Goal: Task Accomplishment & Management: Use online tool/utility

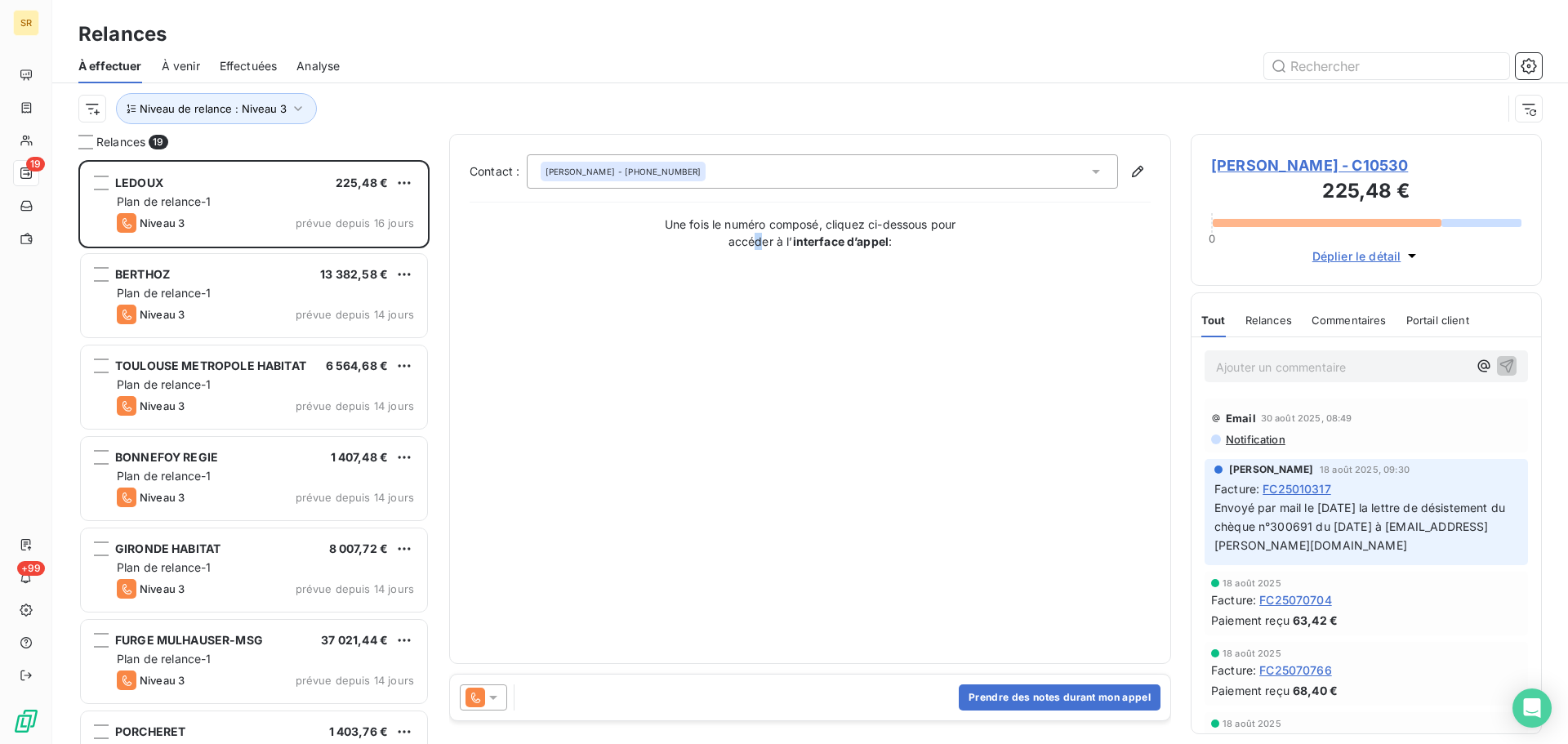
scroll to position [572, 339]
click at [294, 108] on icon "button" at bounding box center [298, 109] width 8 height 5
click at [549, 149] on icon at bounding box center [551, 151] width 17 height 17
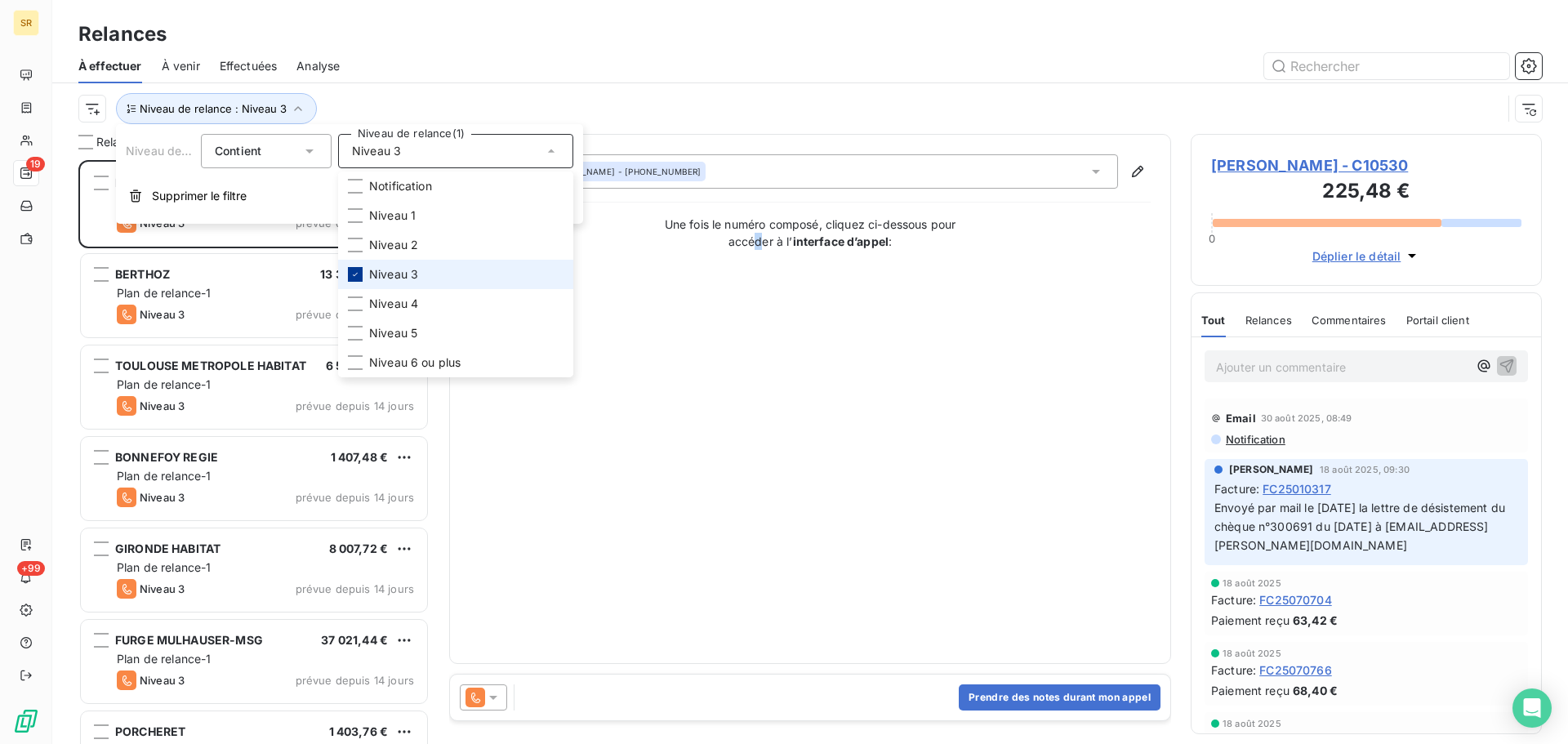
click at [356, 272] on icon at bounding box center [356, 275] width 10 height 10
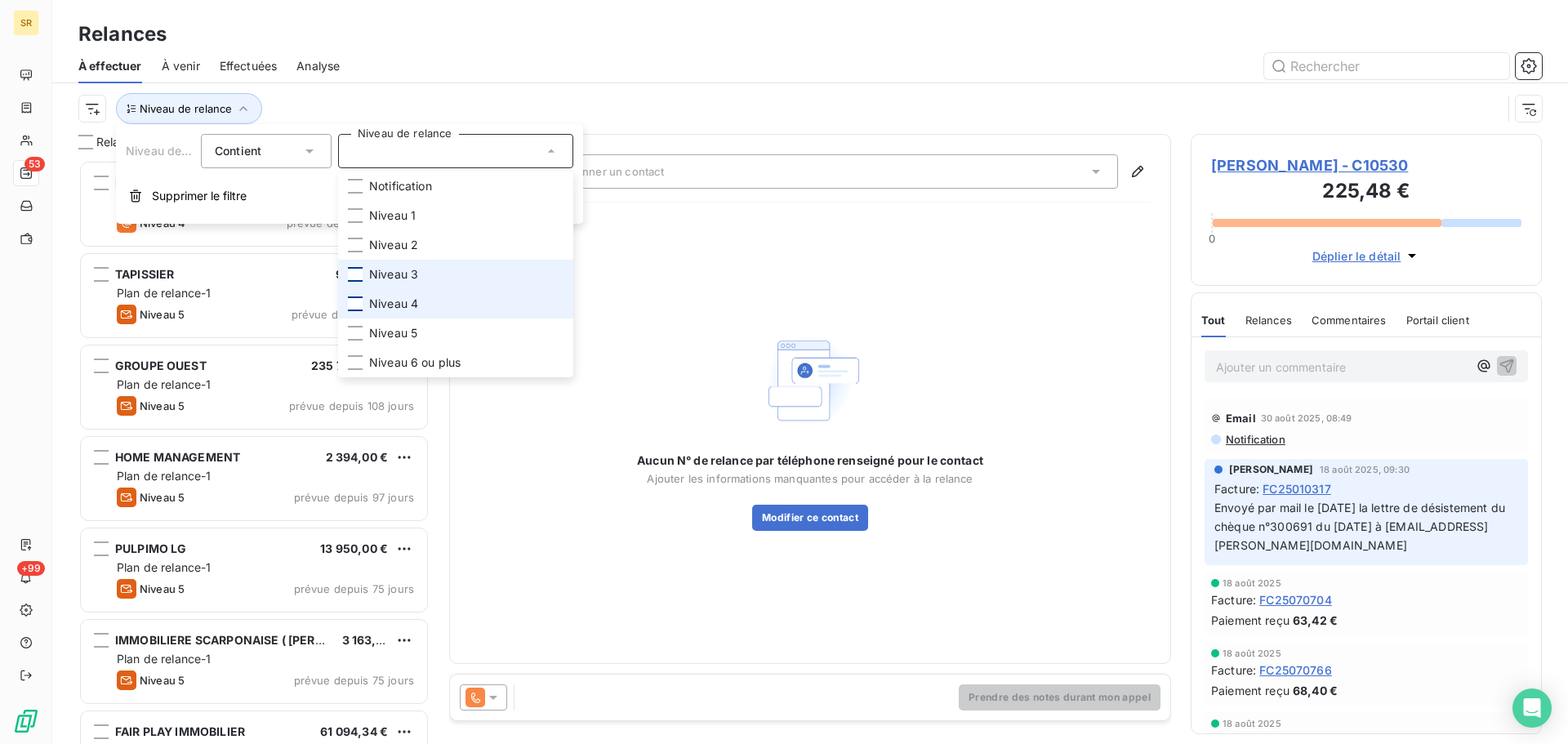
click at [359, 302] on div at bounding box center [356, 304] width 15 height 15
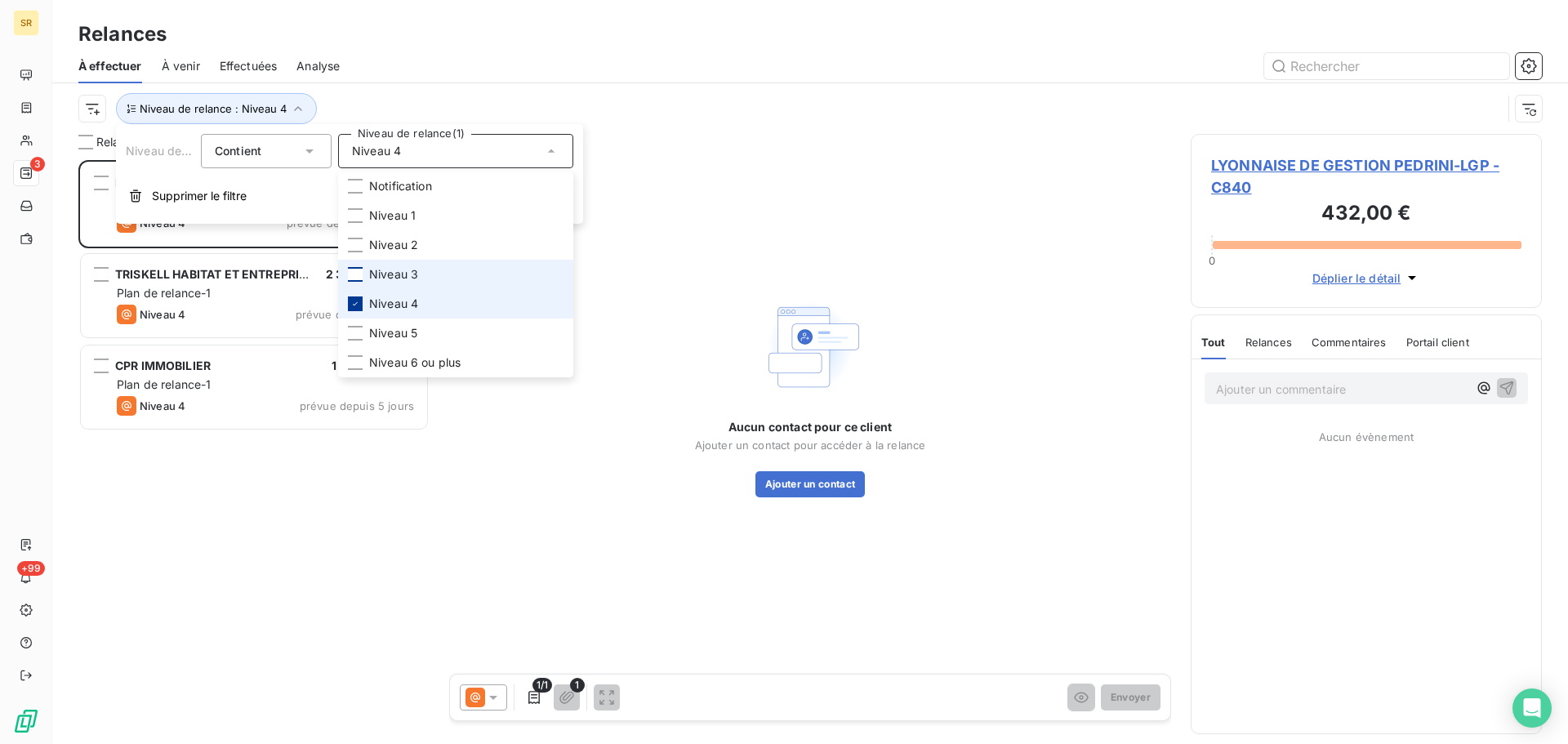
scroll to position [572, 339]
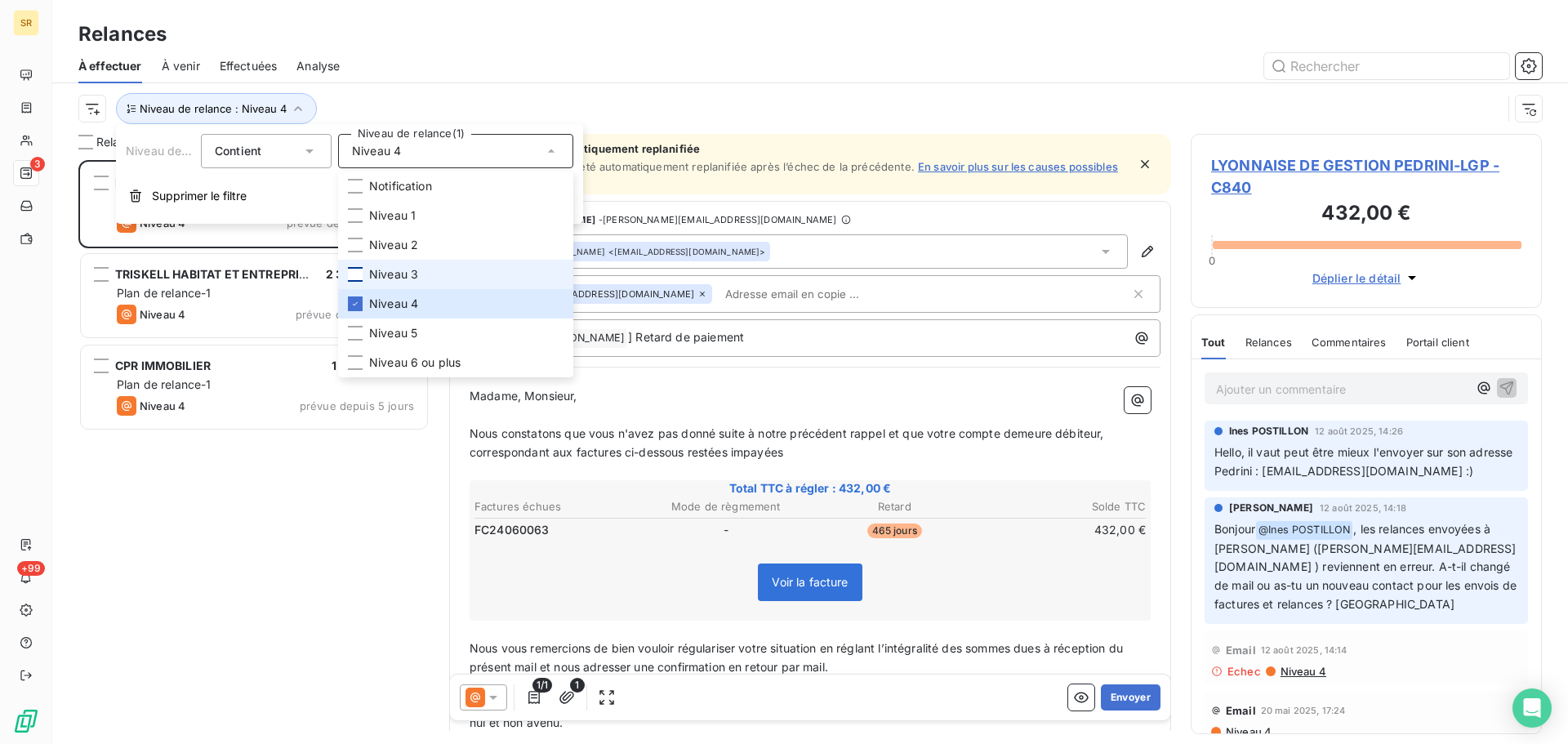
click at [231, 684] on div "LYONNAISE DE GESTION PEDRINI-LGP 432,00 € Plan de relance-1 Niveau 4 prévue dep…" at bounding box center [254, 452] width 351 height 584
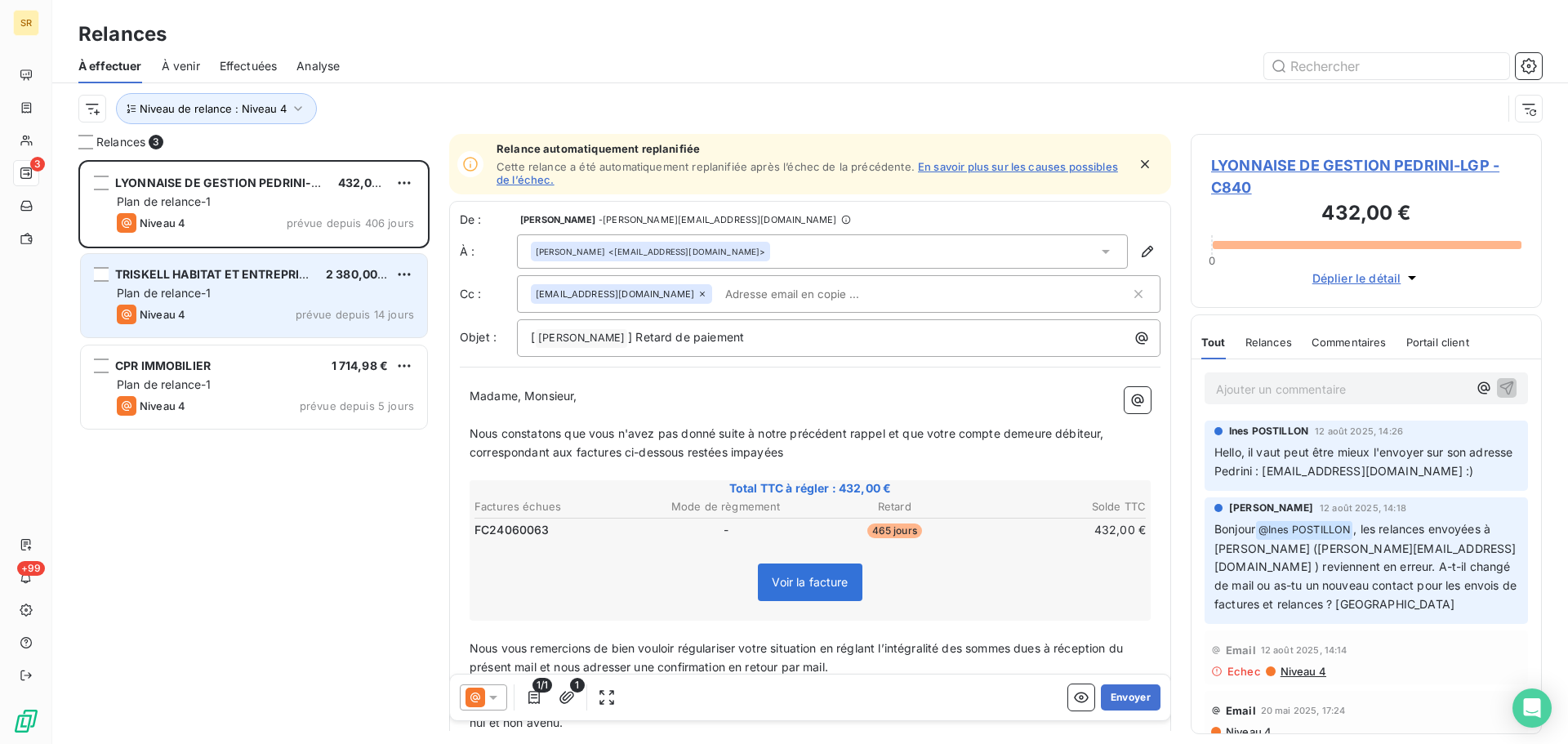
click at [262, 284] on div "TRISKELL HABITAT ET ENTREPRISE 2 380,00 € Plan de relance-1 Niveau 4 prévue dep…" at bounding box center [254, 296] width 346 height 84
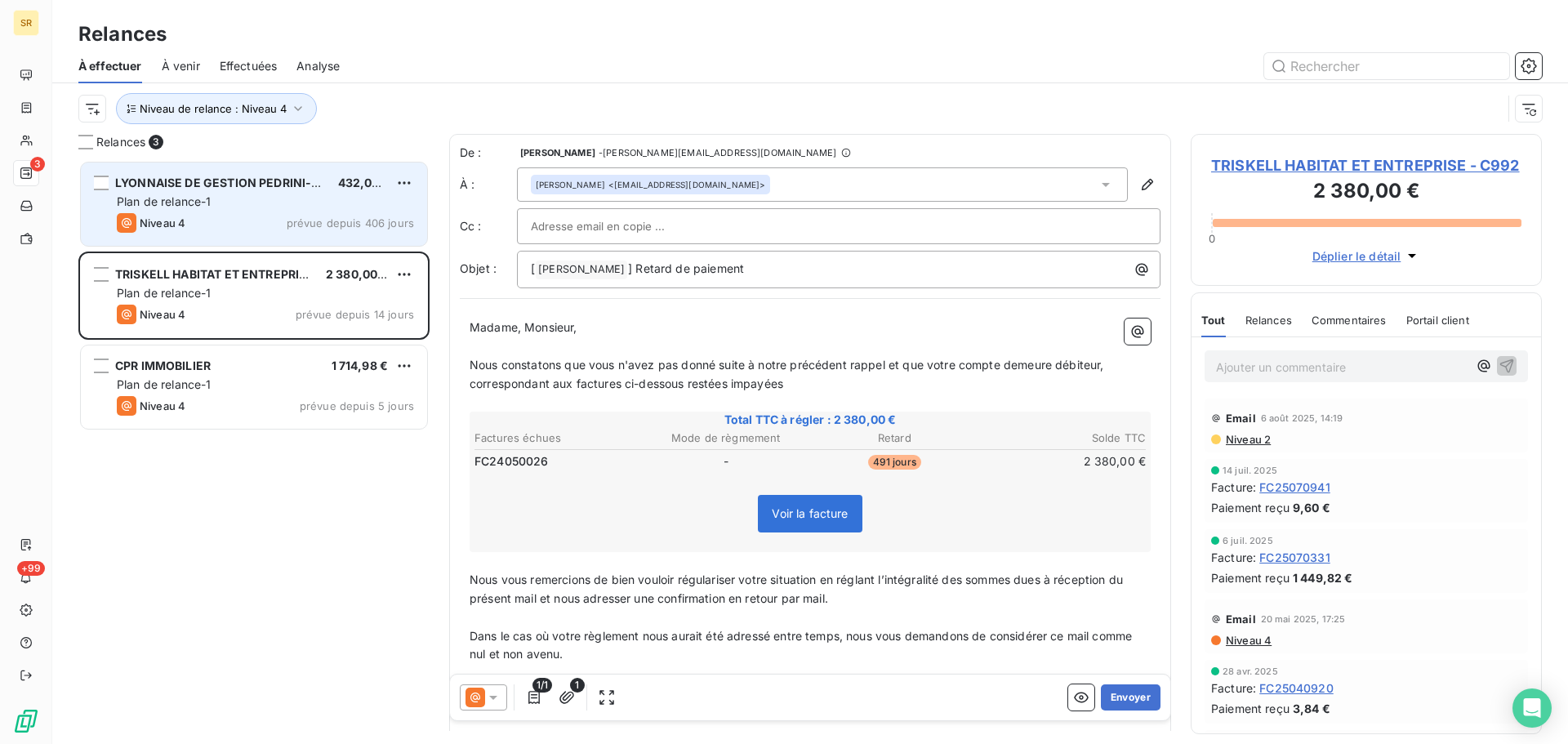
click at [228, 220] on div "Niveau 4 prévue depuis 406 jours" at bounding box center [265, 223] width 297 height 19
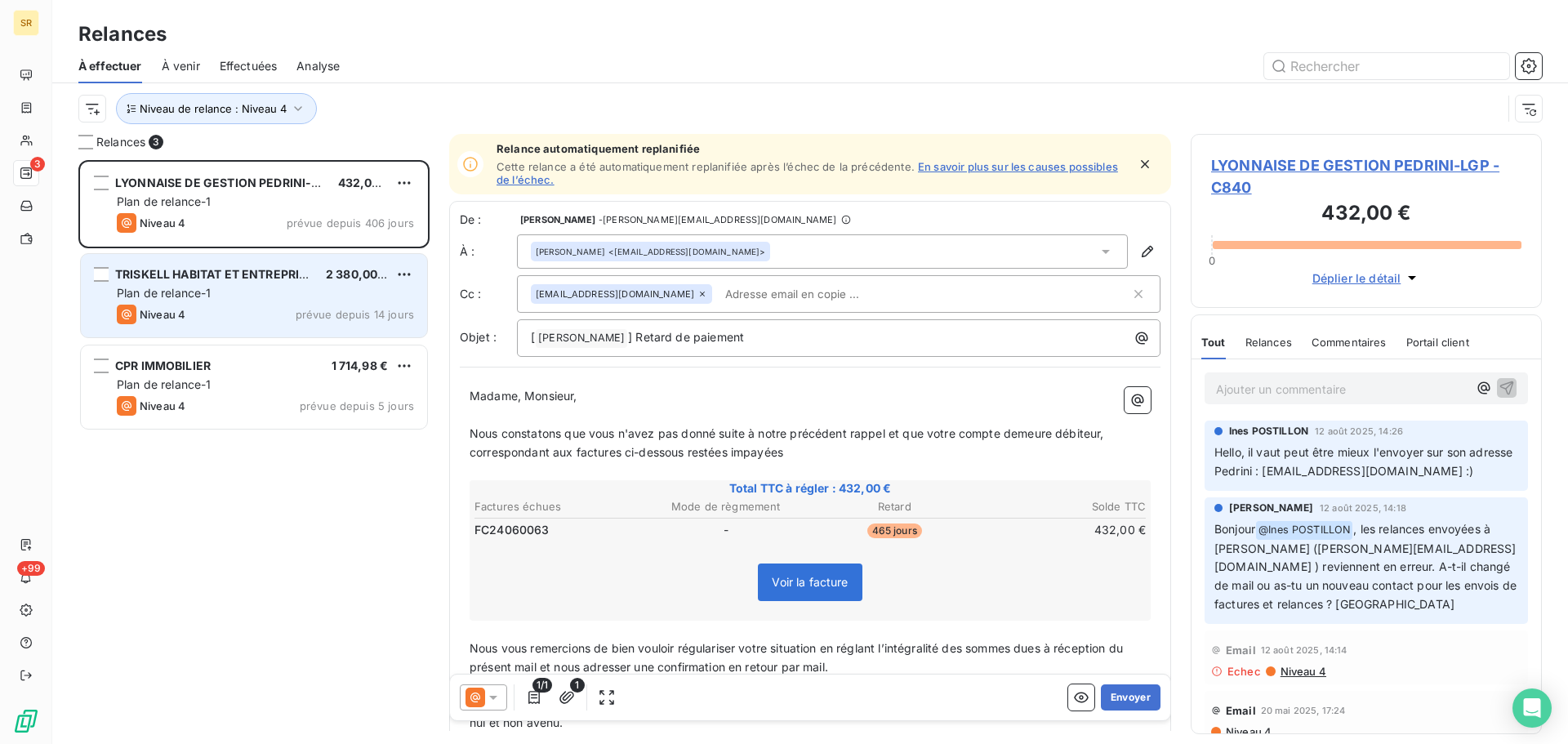
click at [238, 289] on div "Plan de relance-1" at bounding box center [265, 294] width 297 height 17
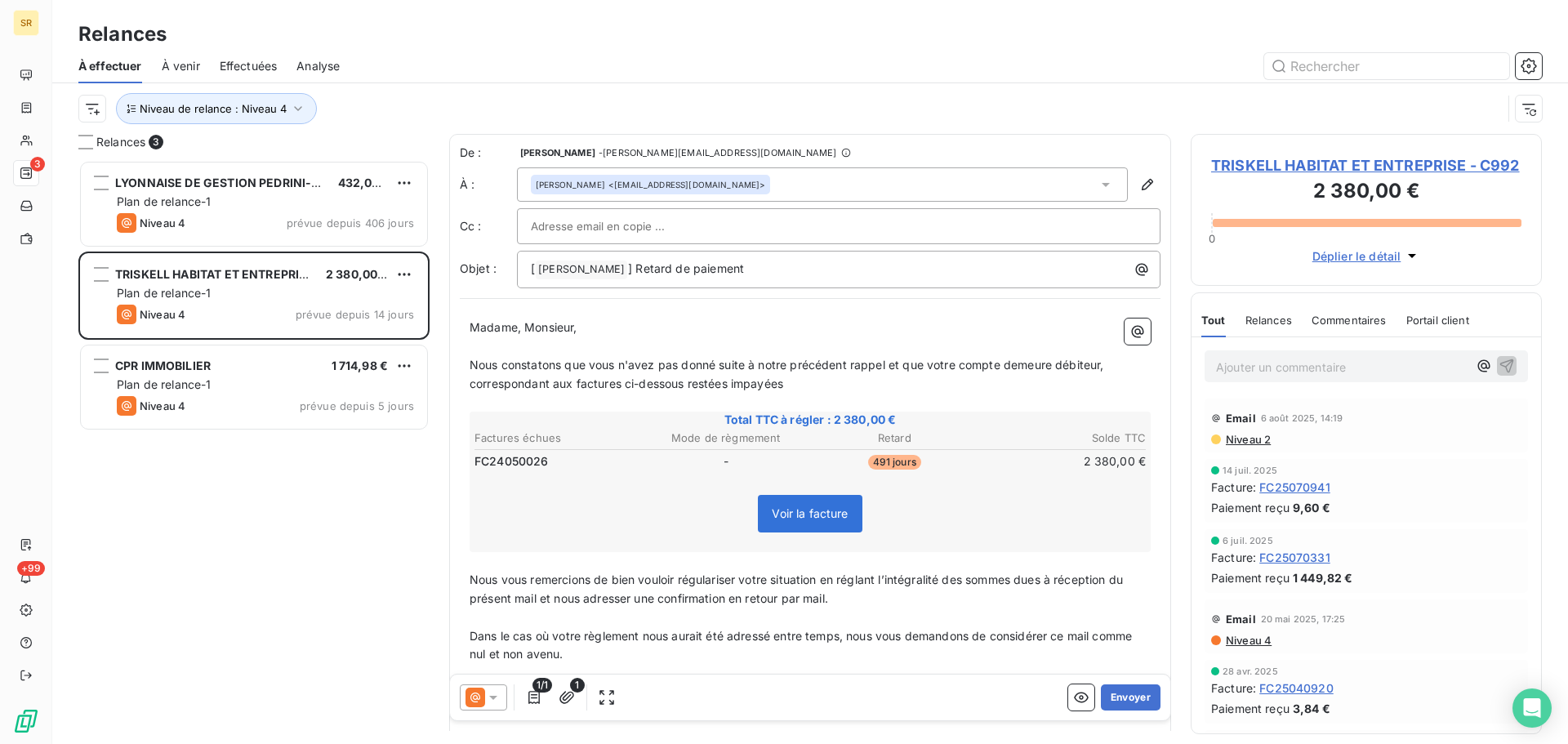
click at [1371, 254] on span "Déplier le détail" at bounding box center [1356, 256] width 89 height 17
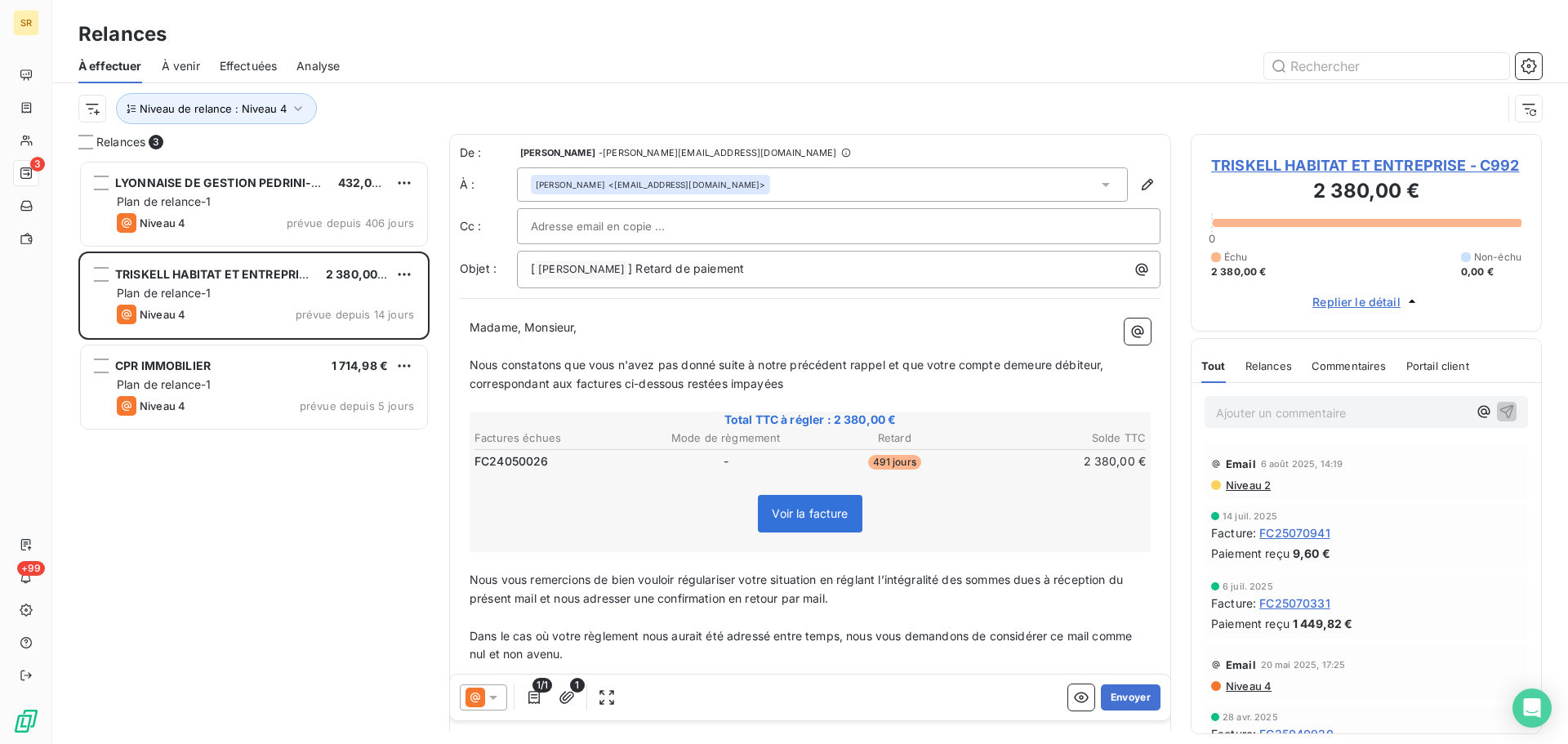
click at [1360, 172] on span "TRISKELL HABITAT ET ENTREPRISE - C992" at bounding box center [1366, 165] width 310 height 22
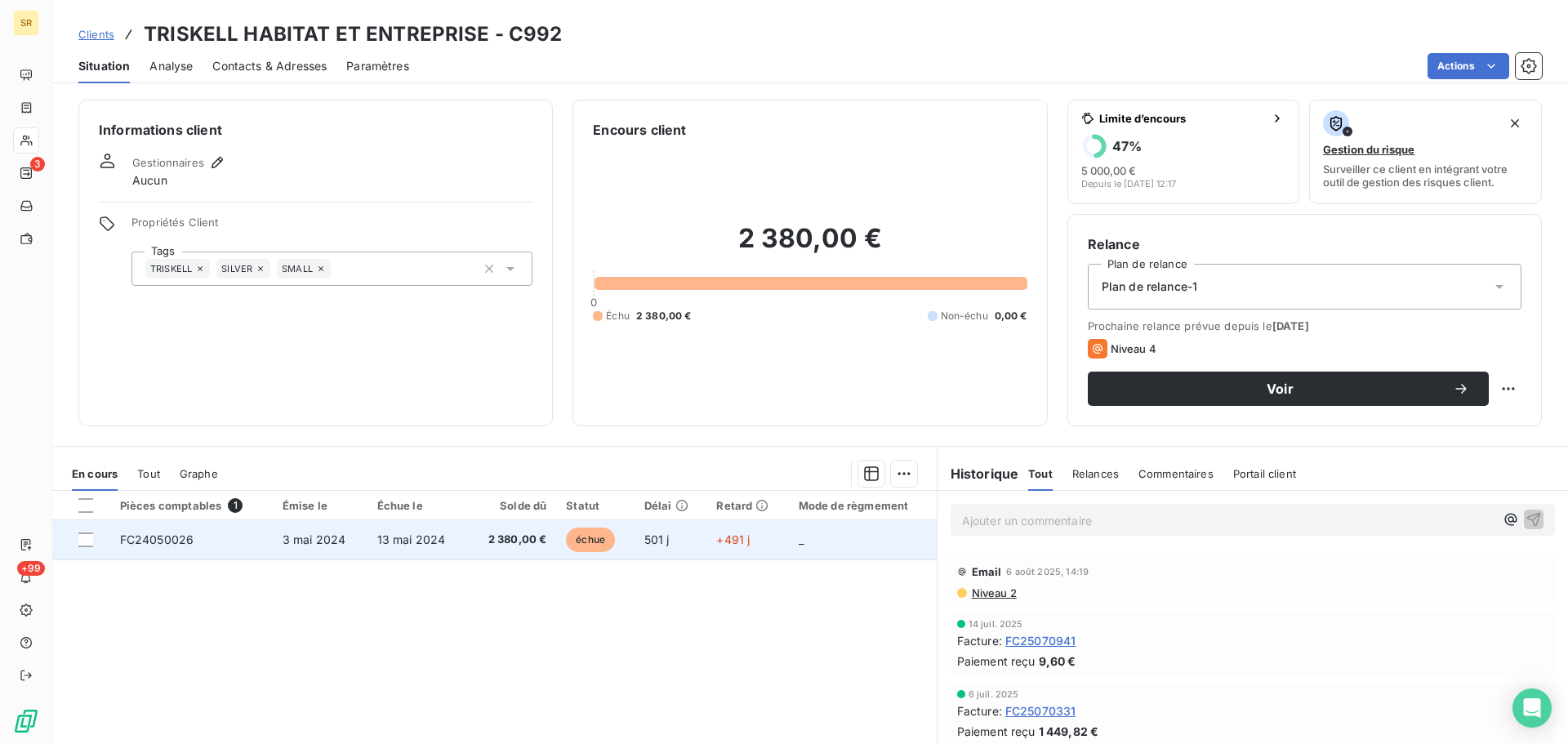
click at [177, 545] on span "FC24050026" at bounding box center [156, 539] width 74 height 14
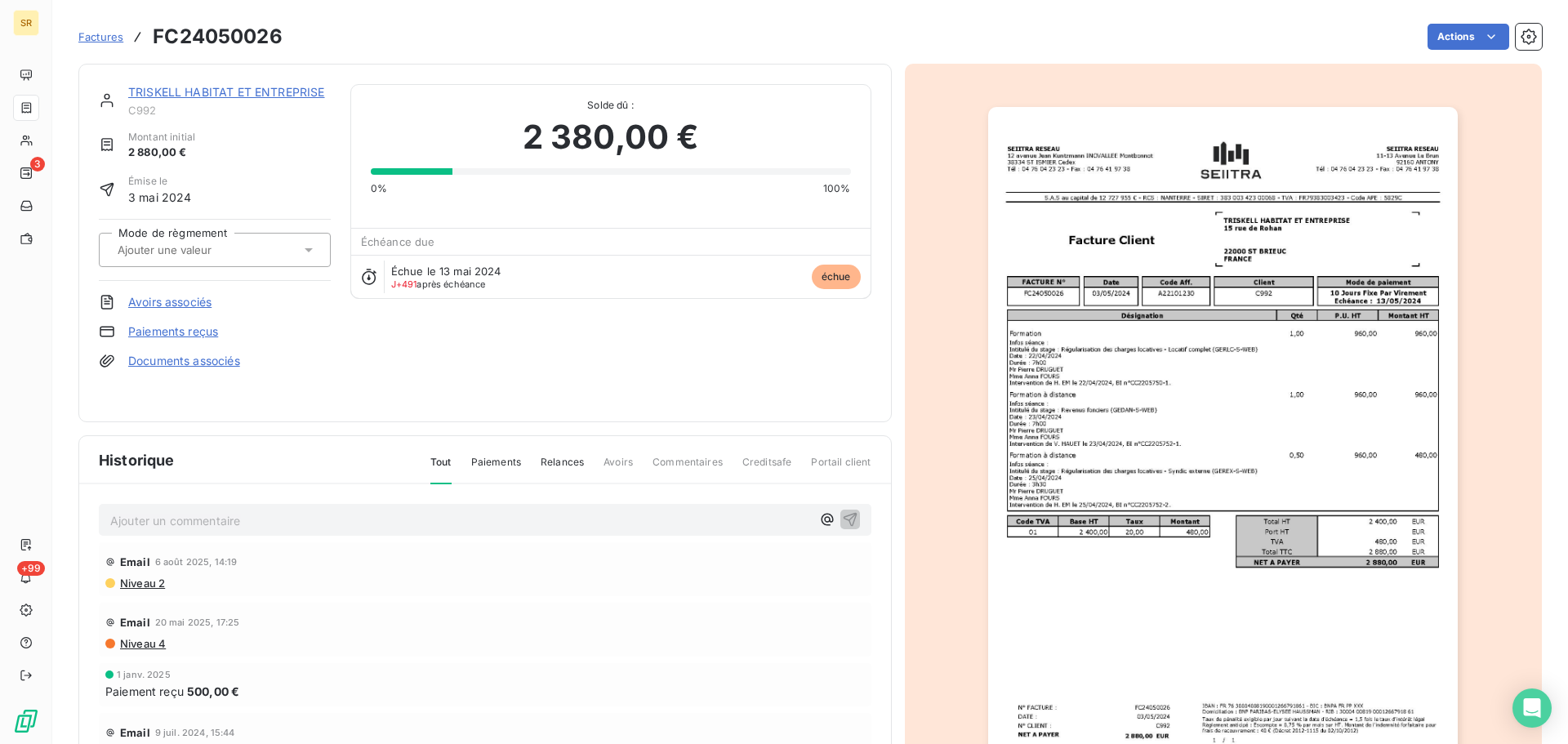
click at [1246, 433] on img "button" at bounding box center [1222, 439] width 469 height 664
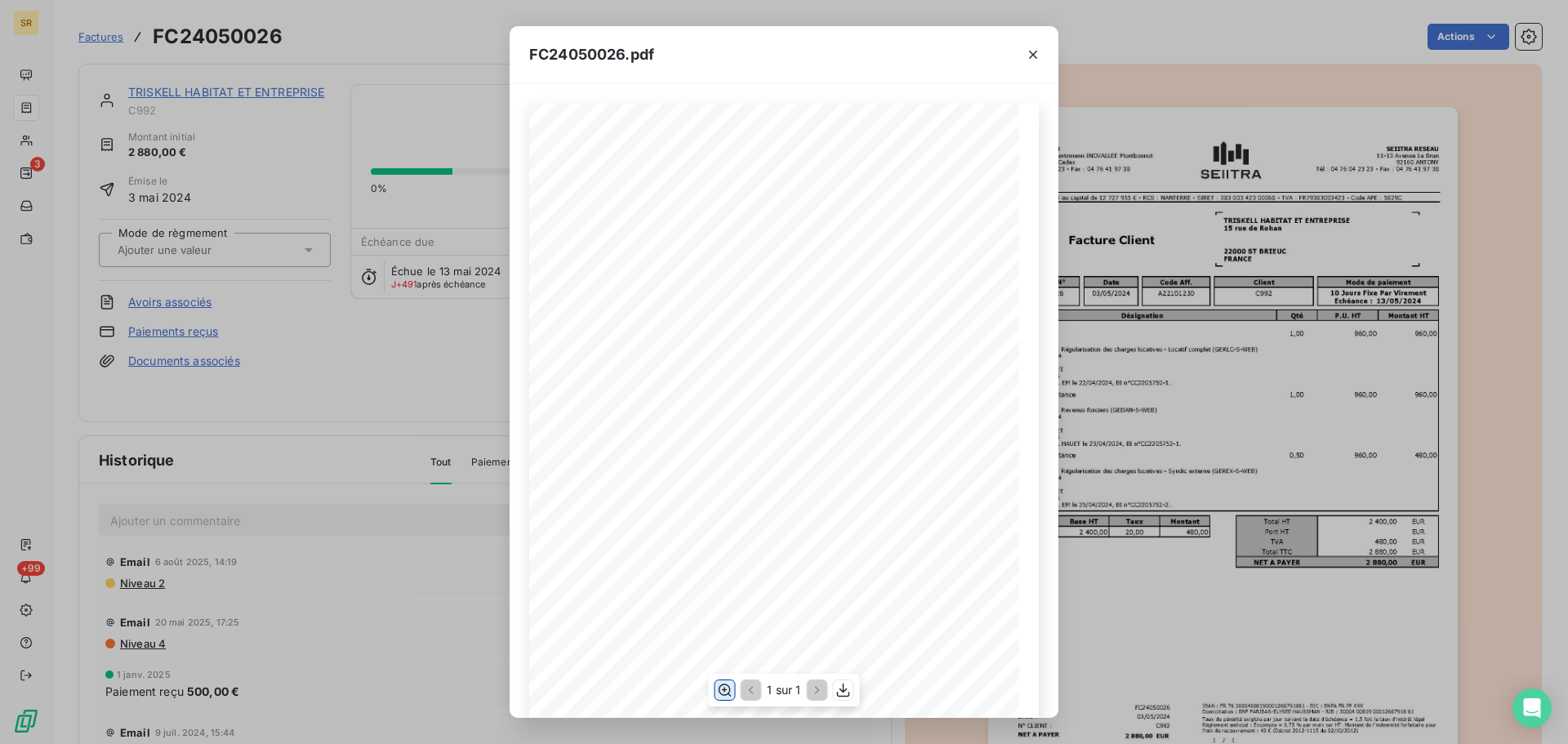
click at [725, 696] on icon "button" at bounding box center [725, 690] width 13 height 13
click at [1039, 58] on icon "button" at bounding box center [1033, 55] width 17 height 17
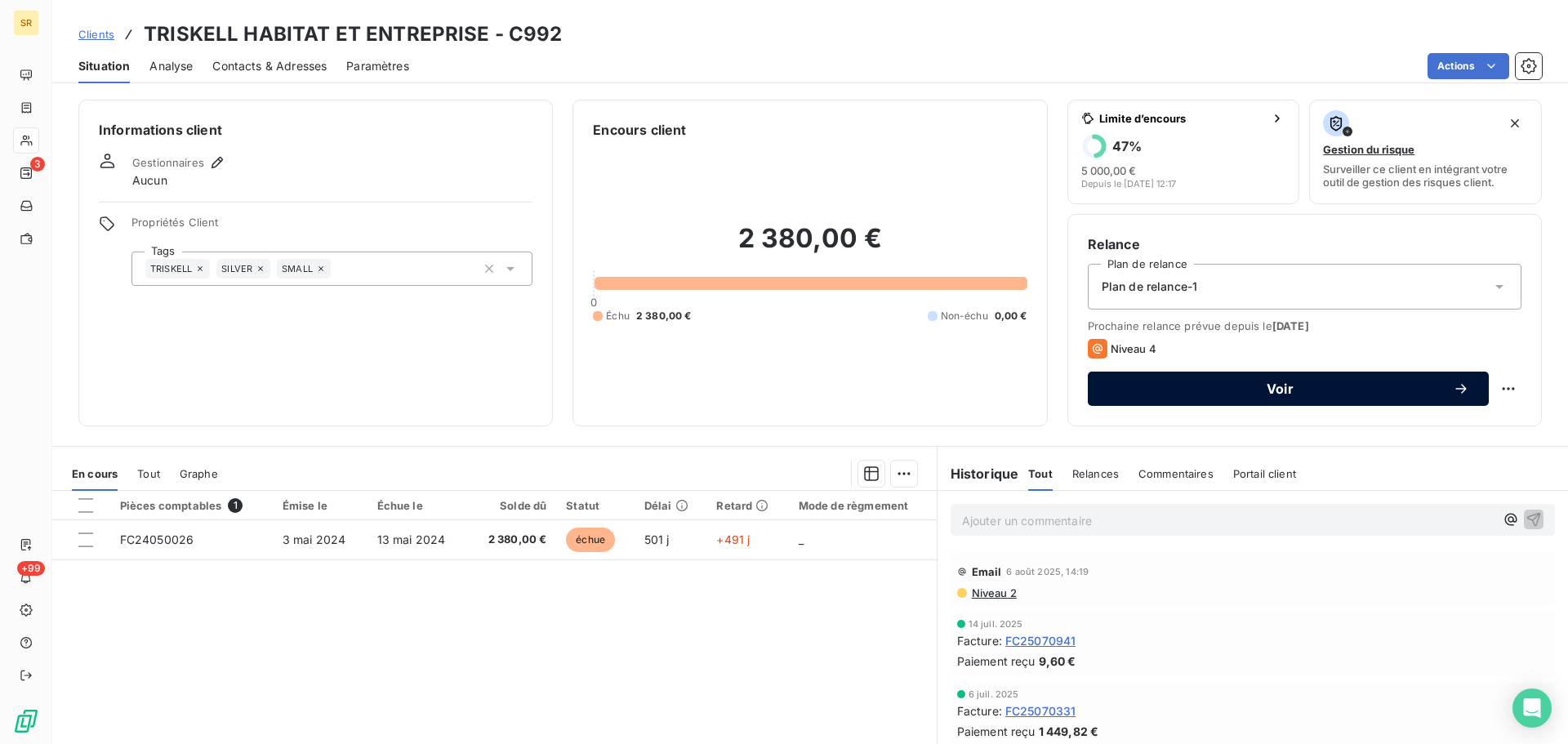
click at [1453, 391] on icon "button" at bounding box center [1461, 389] width 17 height 17
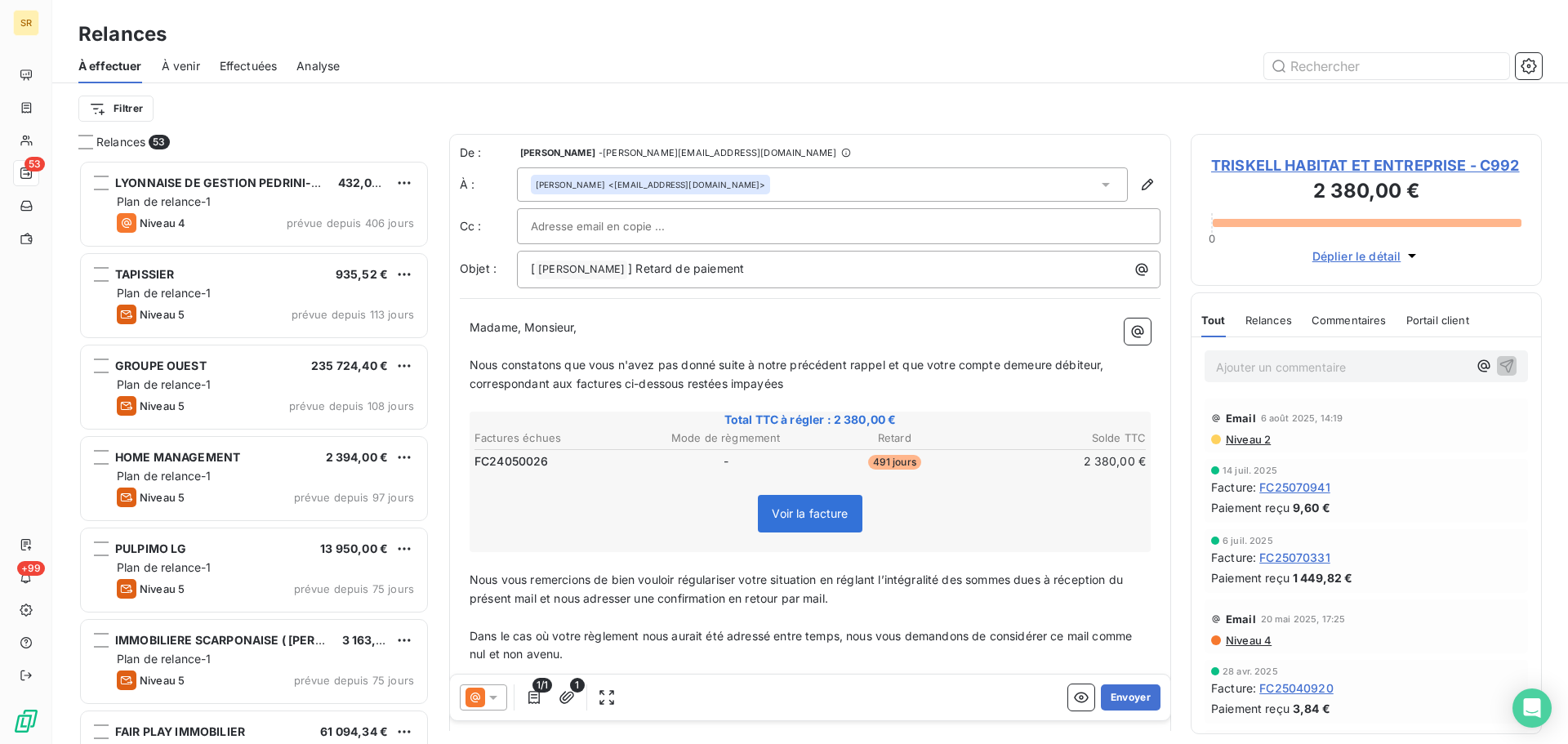
scroll to position [572, 339]
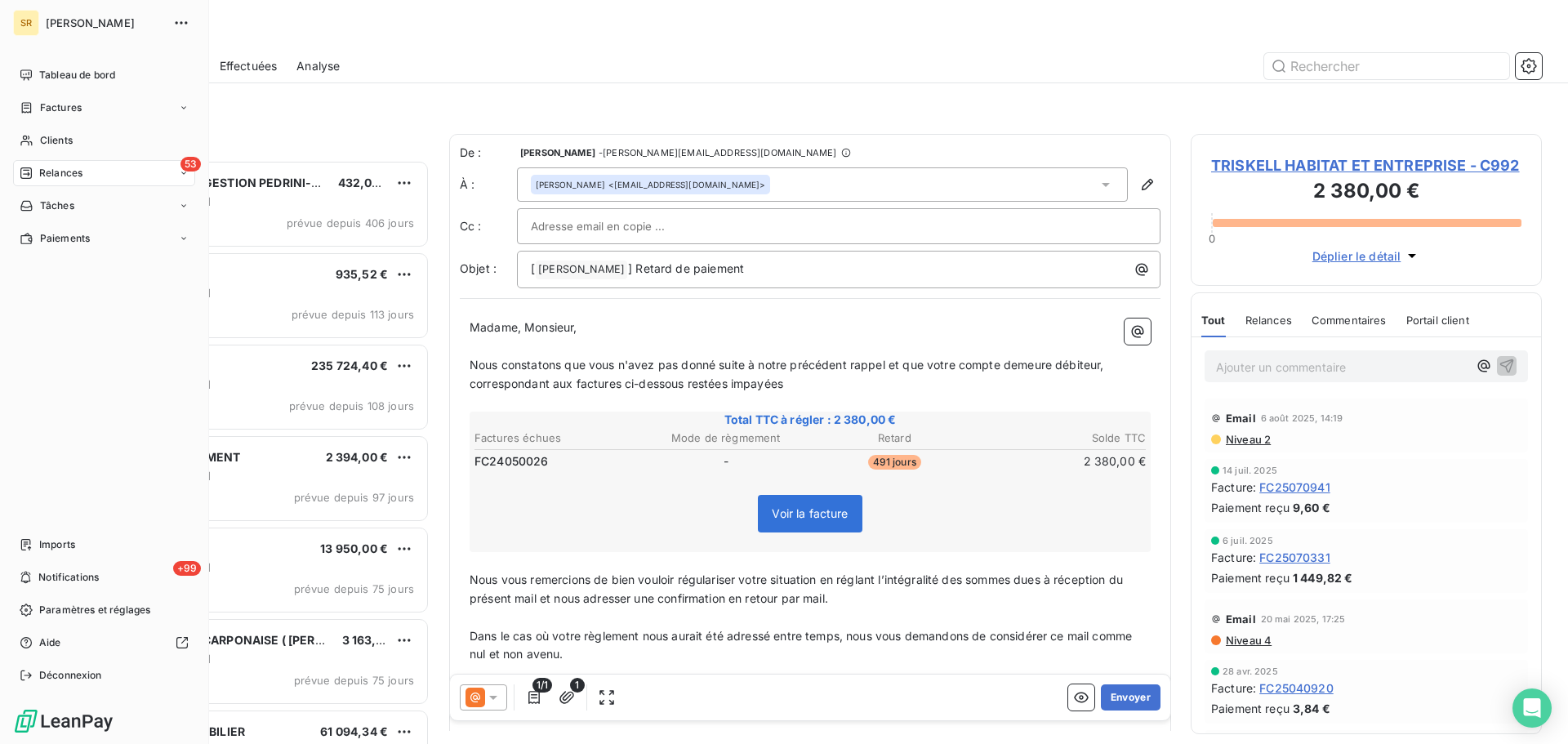
click at [135, 176] on div "53 Relances" at bounding box center [105, 172] width 182 height 26
click at [76, 168] on span "Relances" at bounding box center [61, 173] width 44 height 15
click at [82, 210] on span "À effectuer" at bounding box center [65, 206] width 53 height 15
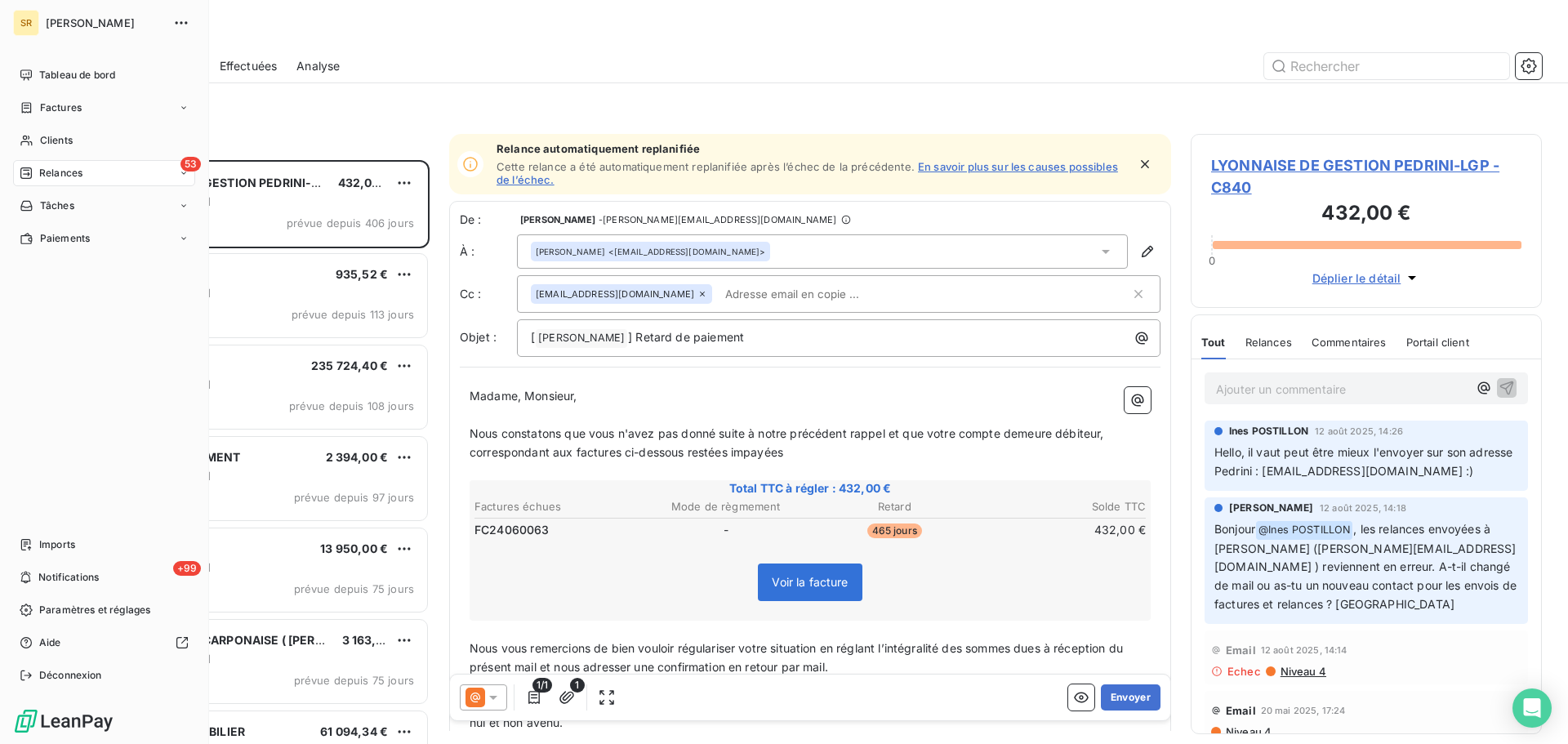
click at [62, 171] on span "Relances" at bounding box center [61, 173] width 44 height 15
click at [63, 168] on span "Relances" at bounding box center [61, 173] width 44 height 15
click at [38, 167] on div "Relances" at bounding box center [50, 173] width 63 height 15
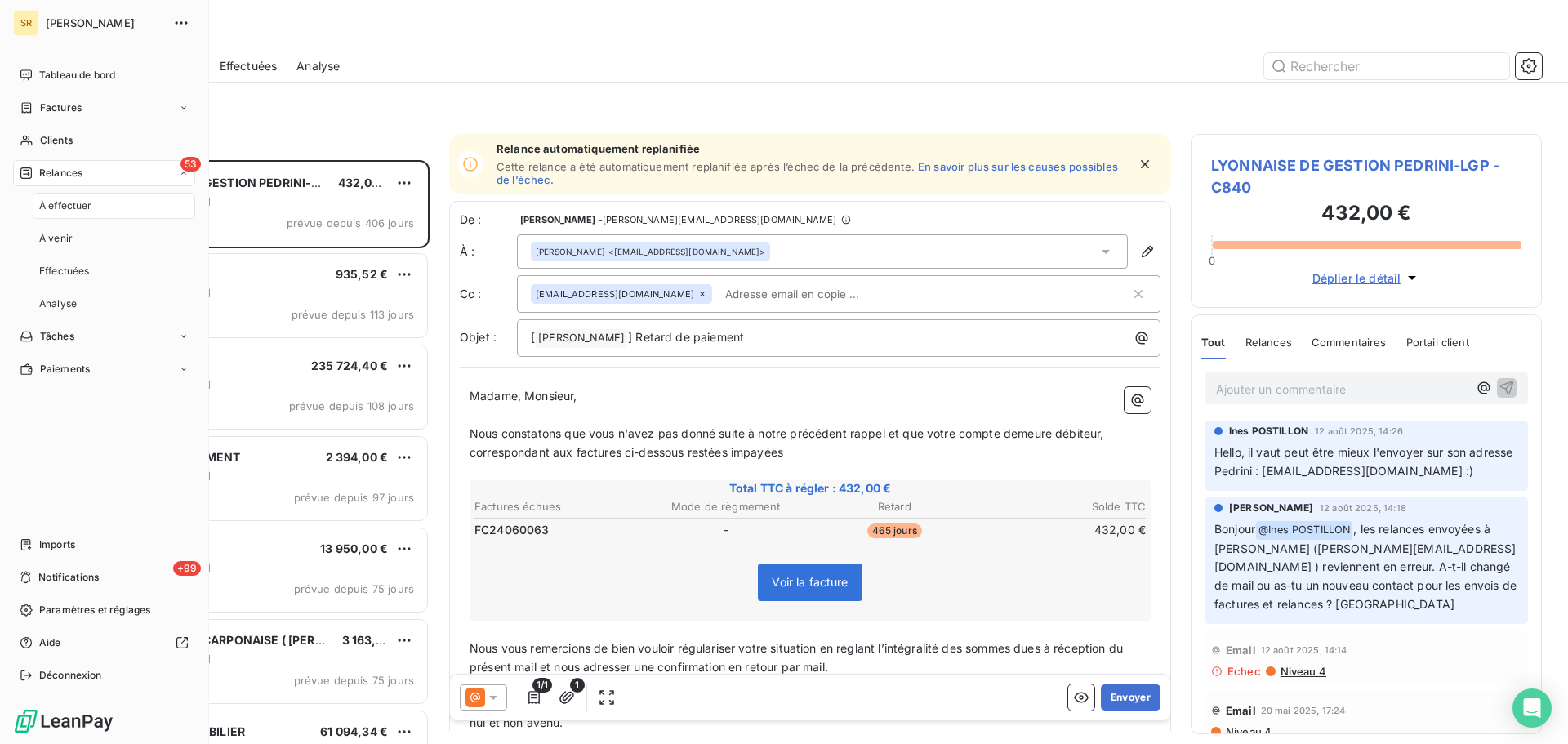
click at [183, 176] on icon at bounding box center [184, 173] width 10 height 10
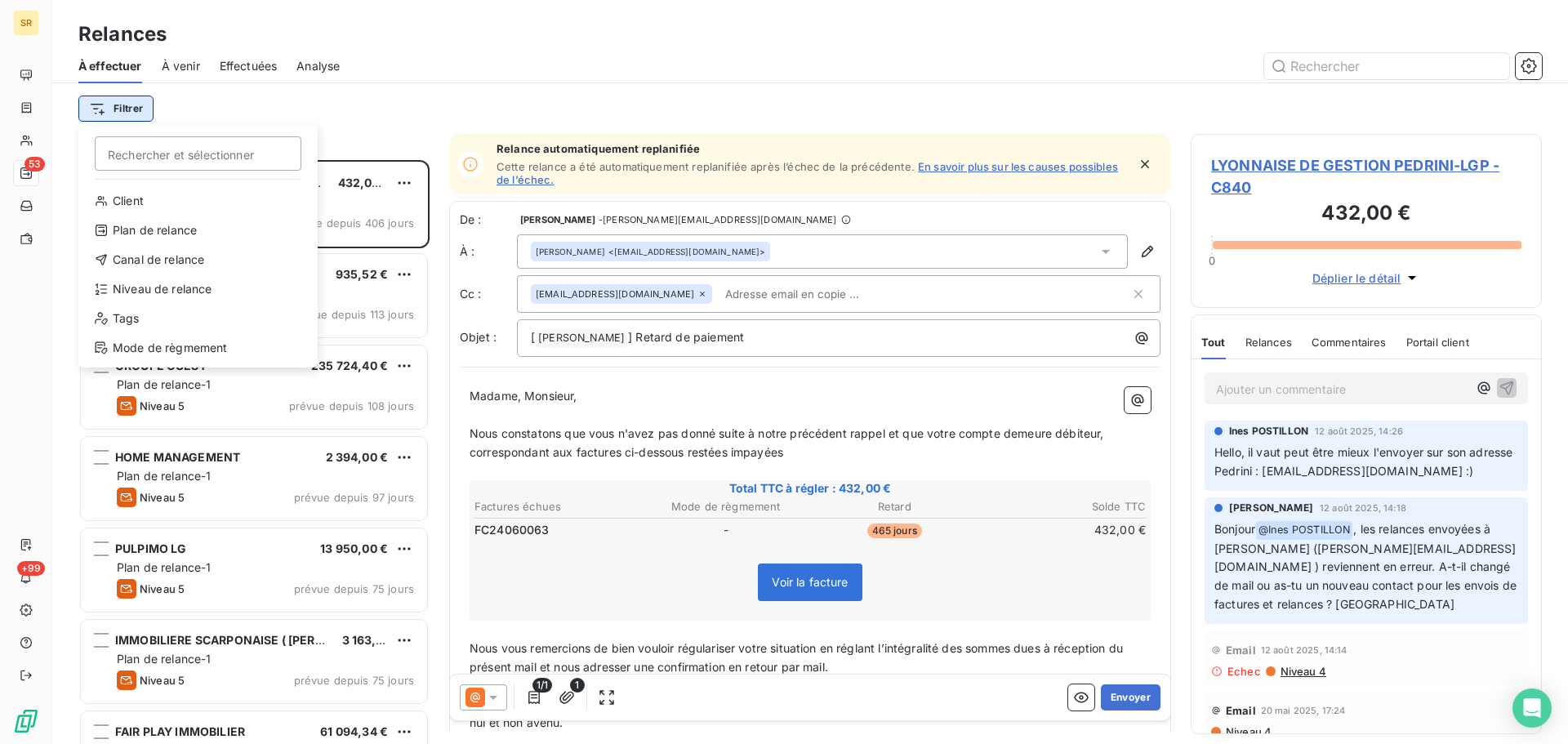
click at [121, 106] on html "SR 53 +99 Relances À effectuer À venir Effectuées Analyse Filtrer Rechercher et…" at bounding box center [784, 372] width 1568 height 744
click at [151, 152] on input "Rechercher et sélectionner" at bounding box center [197, 153] width 207 height 34
click at [274, 104] on html "SR 53 +99 Relances À effectuer À venir Effectuées Analyse Filtrer Rechercher et…" at bounding box center [784, 372] width 1568 height 744
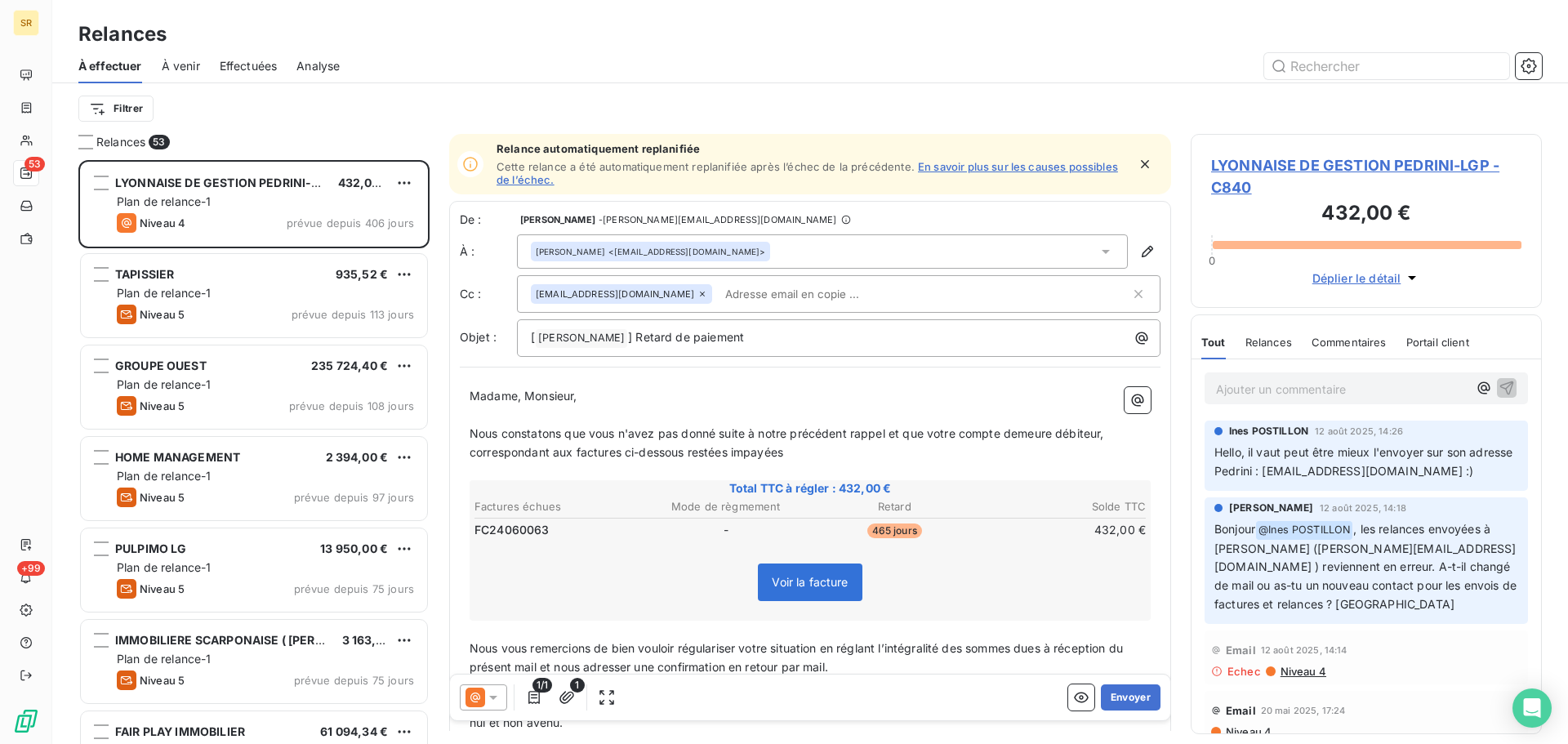
click at [189, 65] on span "À venir" at bounding box center [181, 66] width 38 height 17
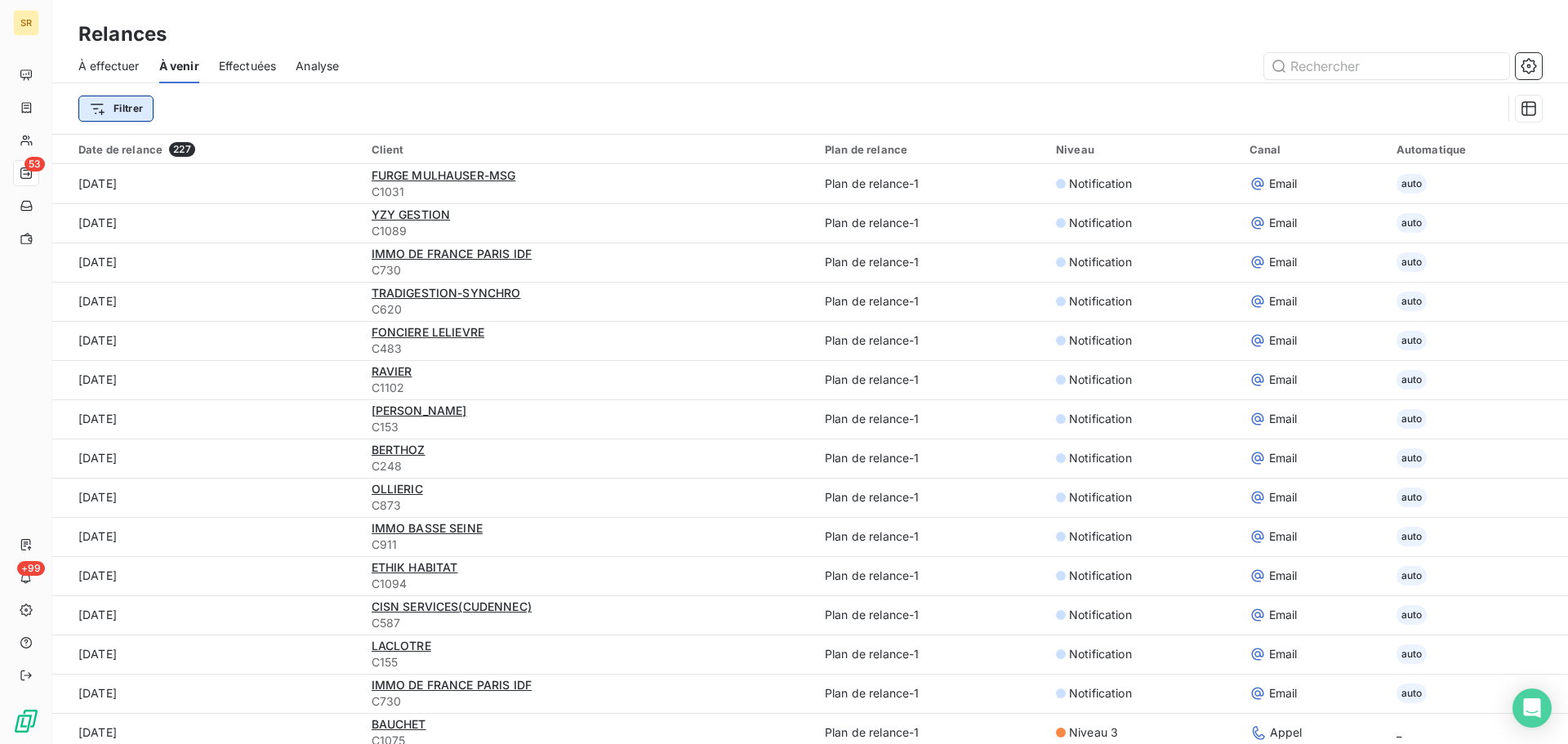
click at [124, 108] on html "SR 53 +99 Relances À effectuer À venir Effectuées Analyse Filtrer Date de relan…" at bounding box center [784, 372] width 1568 height 744
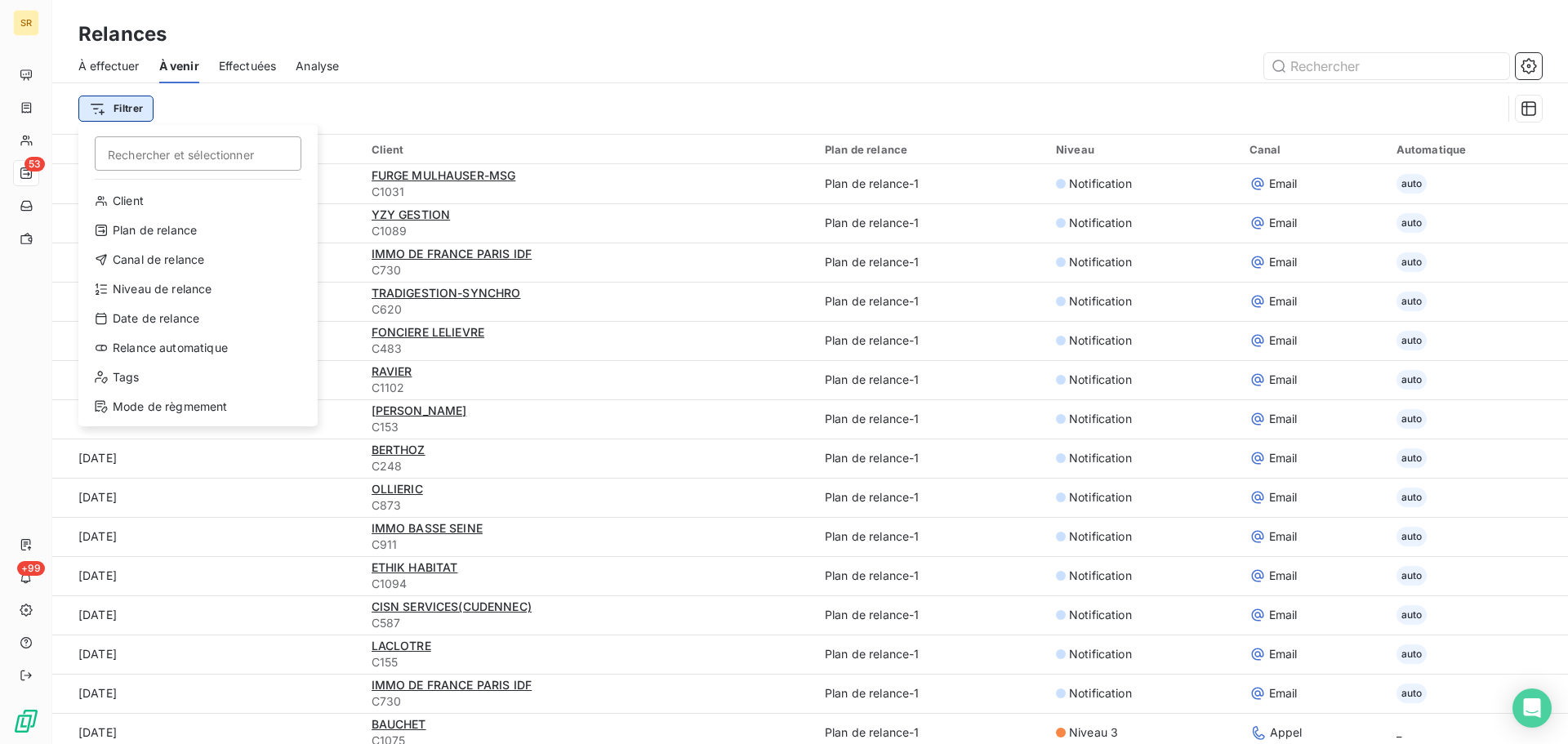
click at [124, 108] on html "SR 53 +99 Relances À effectuer À venir Effectuées Analyse Filtrer Rechercher et…" at bounding box center [784, 372] width 1568 height 744
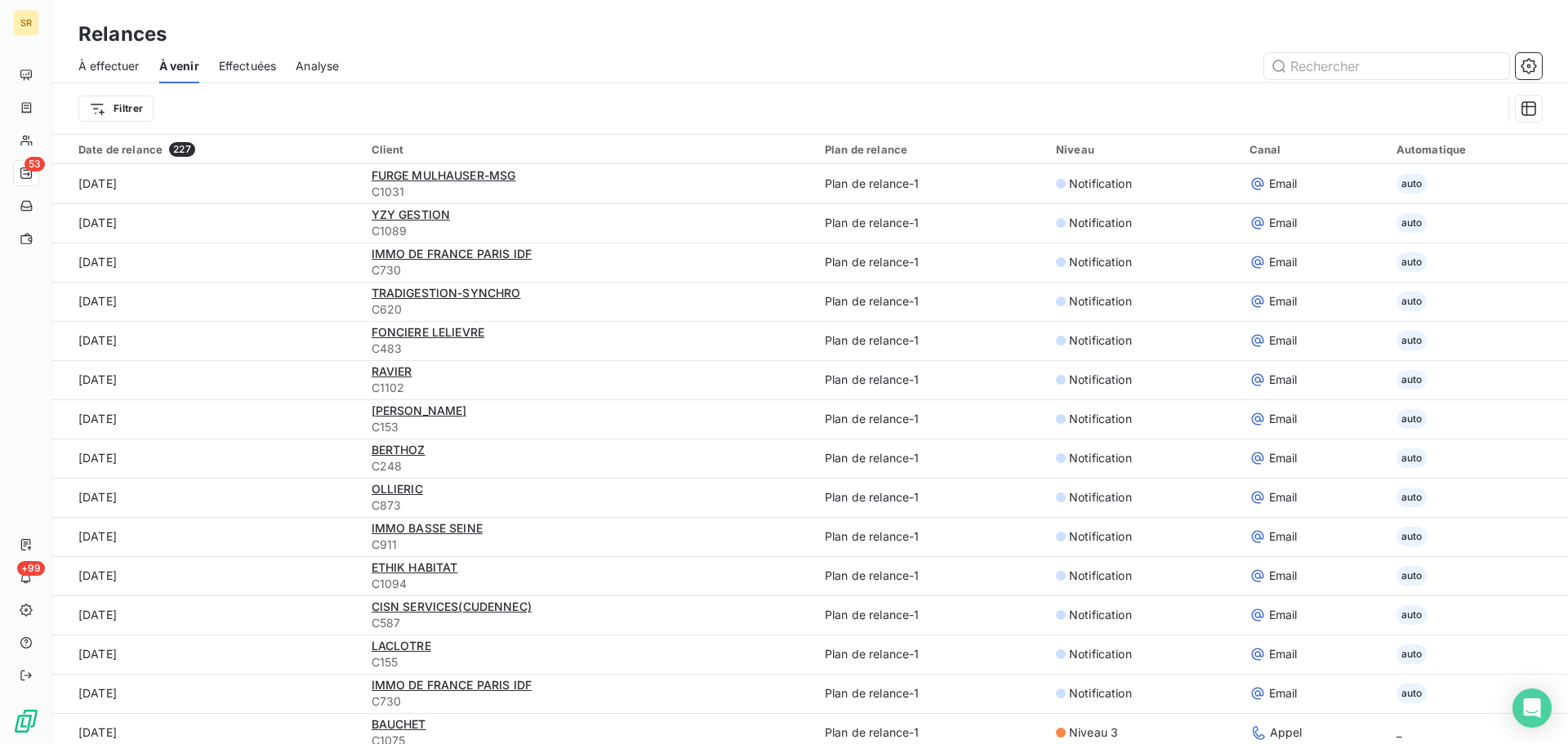
click at [296, 104] on div "Filtrer" at bounding box center [790, 108] width 1423 height 31
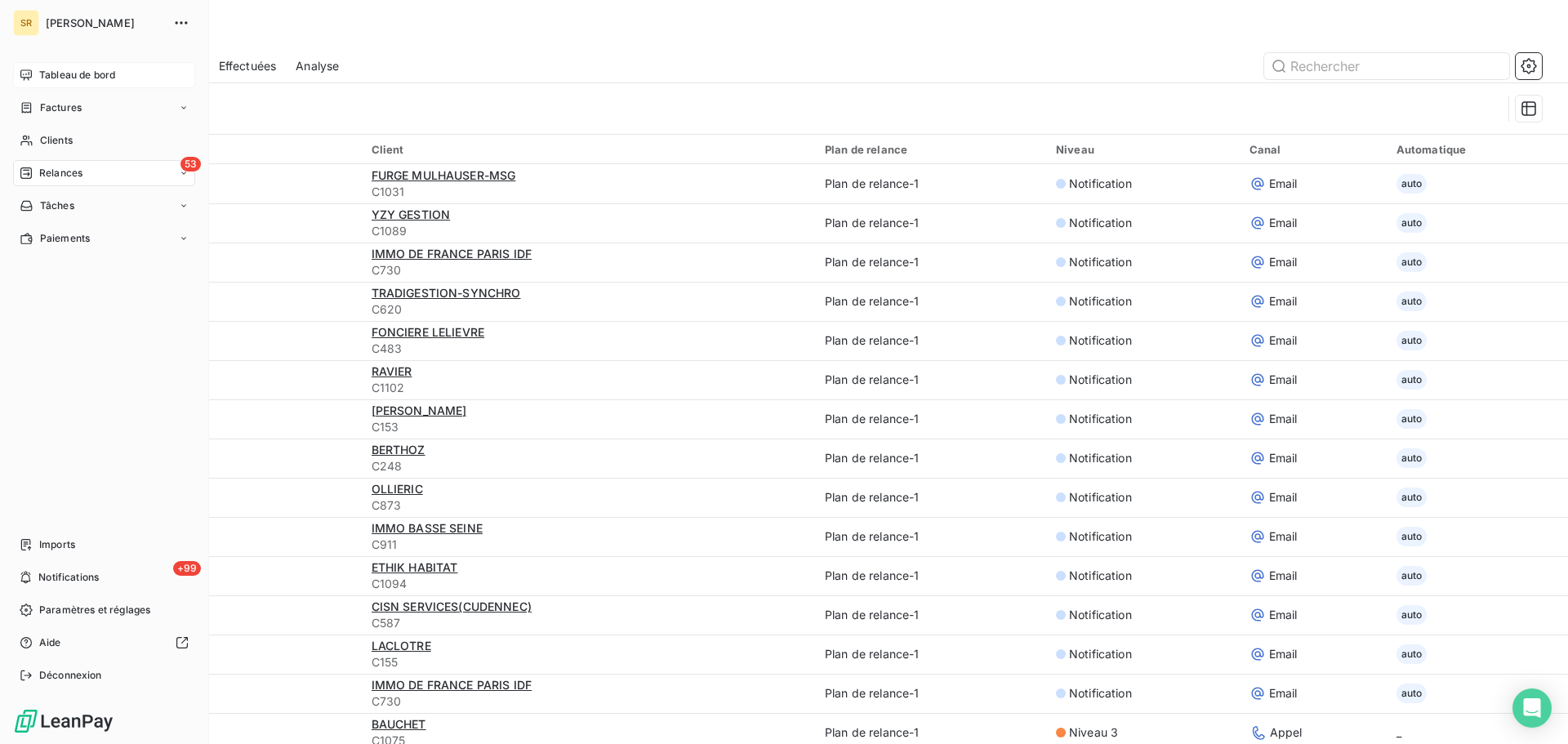
click at [79, 71] on span "Tableau de bord" at bounding box center [77, 75] width 76 height 15
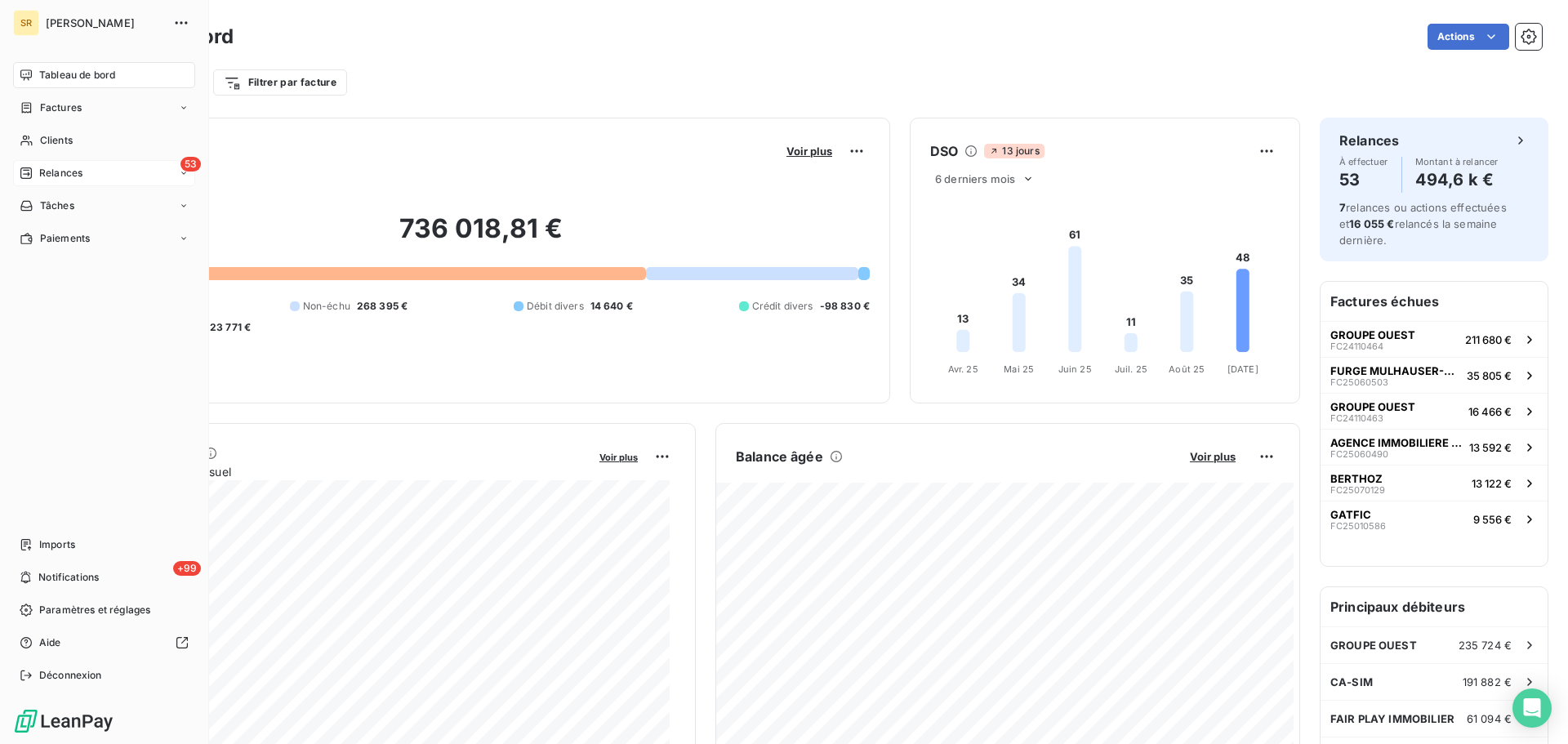
click at [65, 171] on span "Relances" at bounding box center [61, 173] width 44 height 15
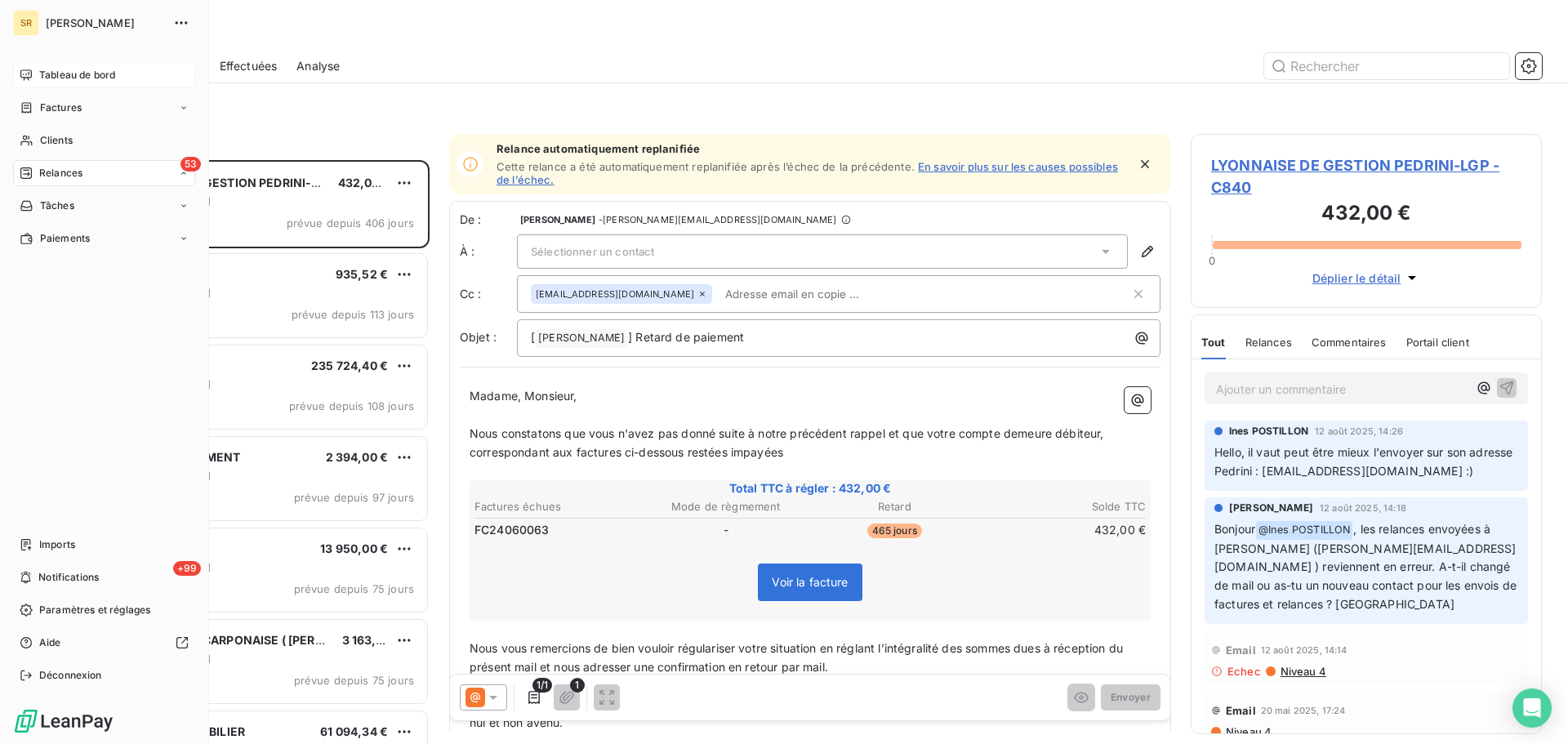
scroll to position [572, 339]
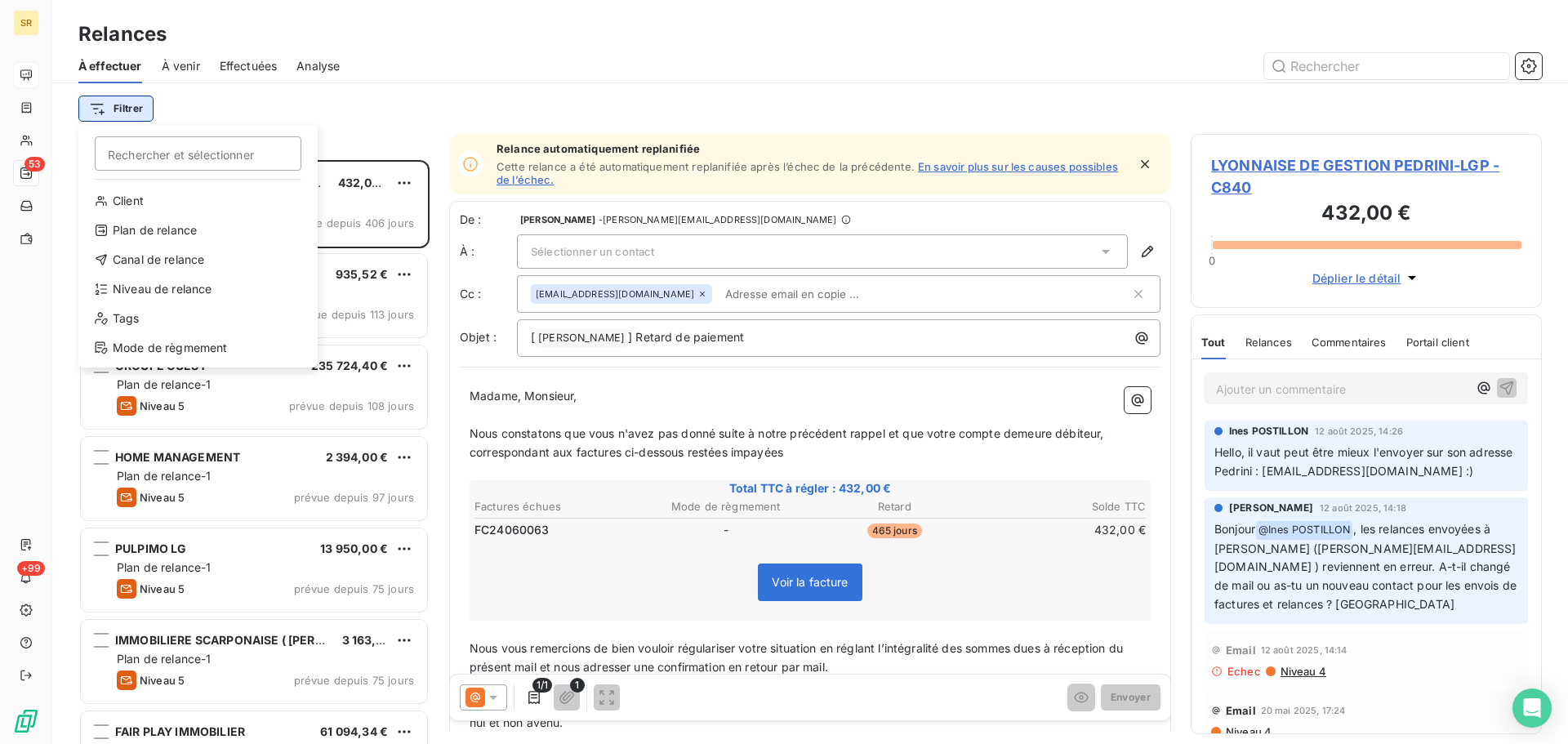
click at [113, 110] on html "SR 53 +99 Relances À effectuer À venir Effectuées Analyse Filtrer Rechercher et…" at bounding box center [784, 372] width 1568 height 744
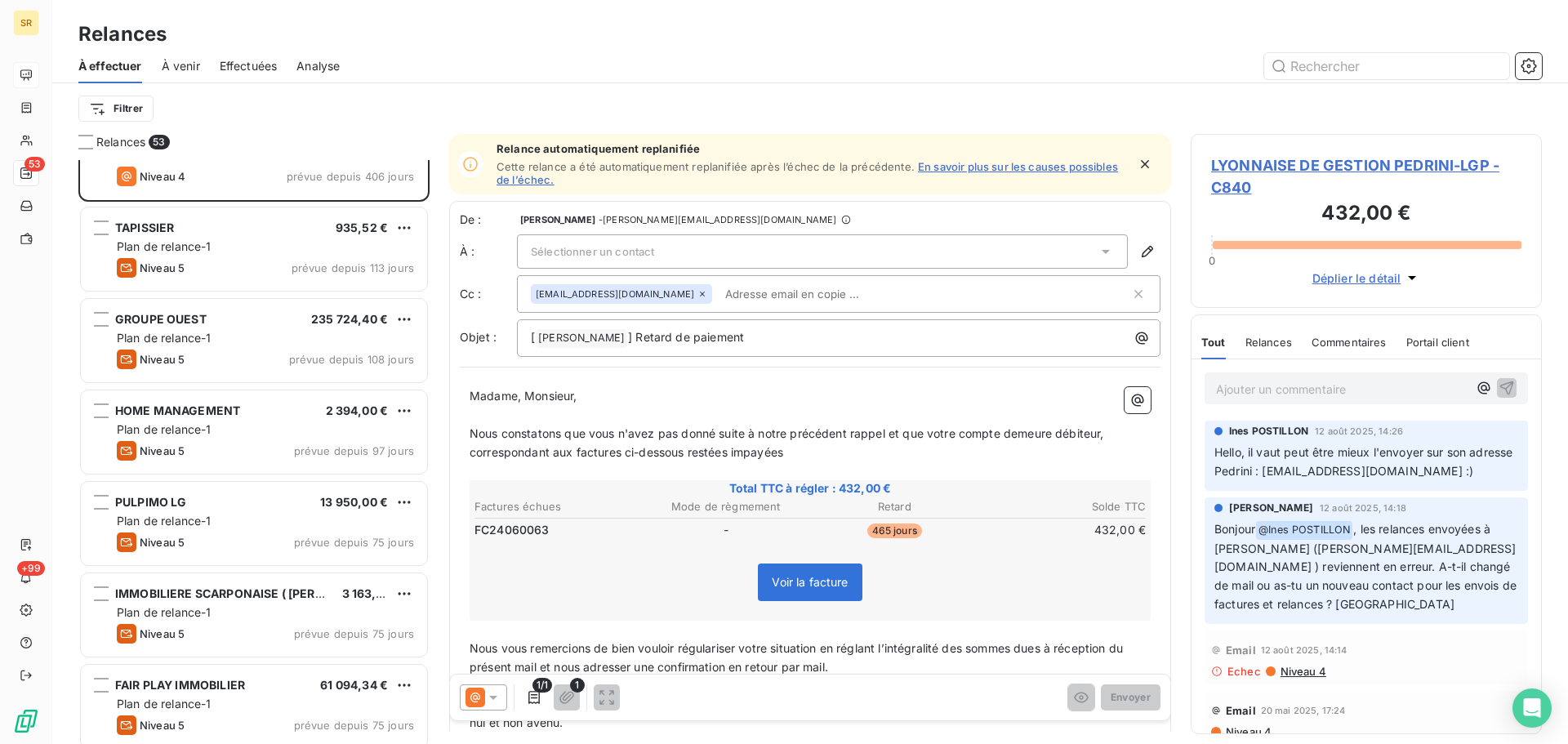
scroll to position [0, 0]
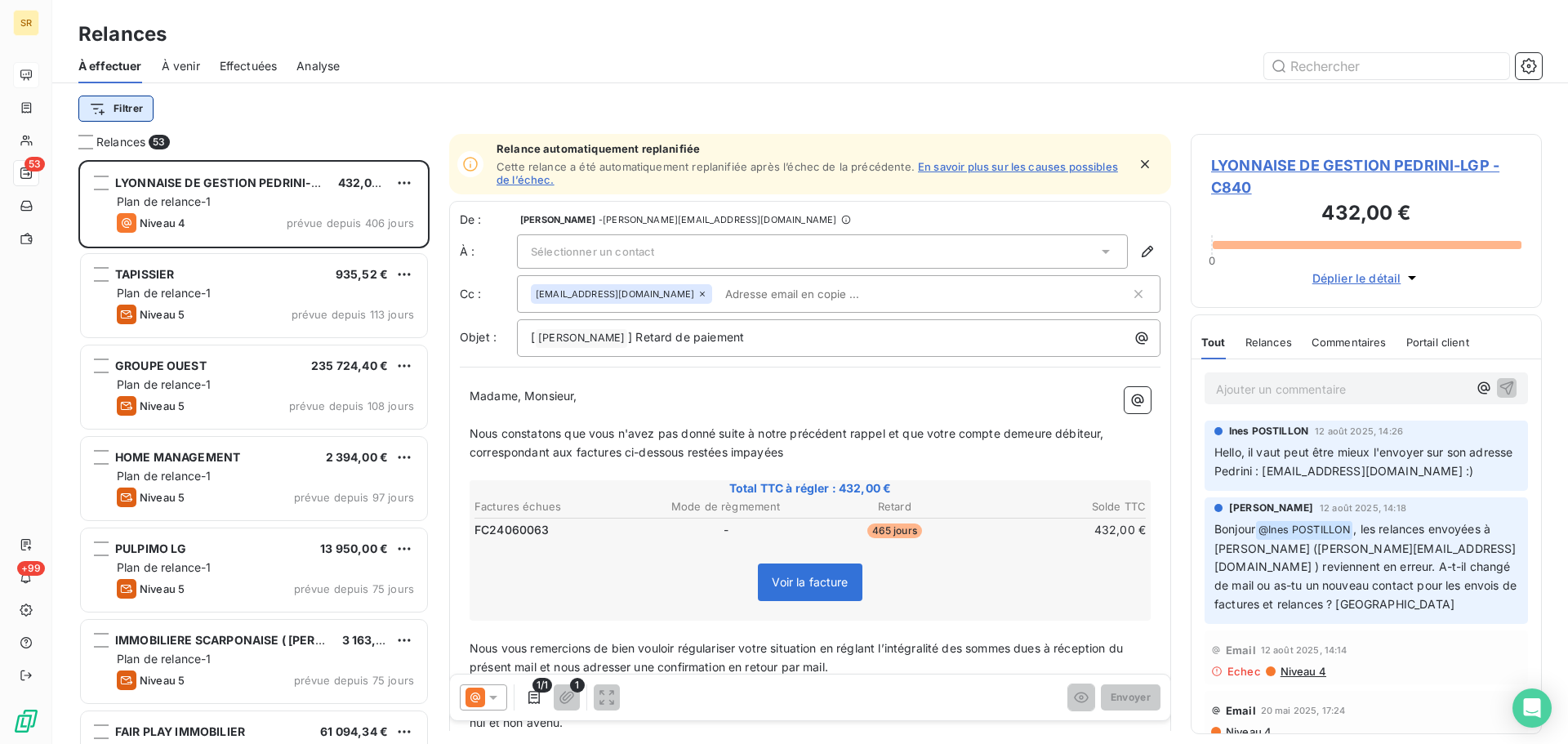
click at [105, 108] on html "SR 53 +99 Relances À effectuer À venir Effectuées Analyse Filtrer Relances 53 L…" at bounding box center [784, 372] width 1568 height 744
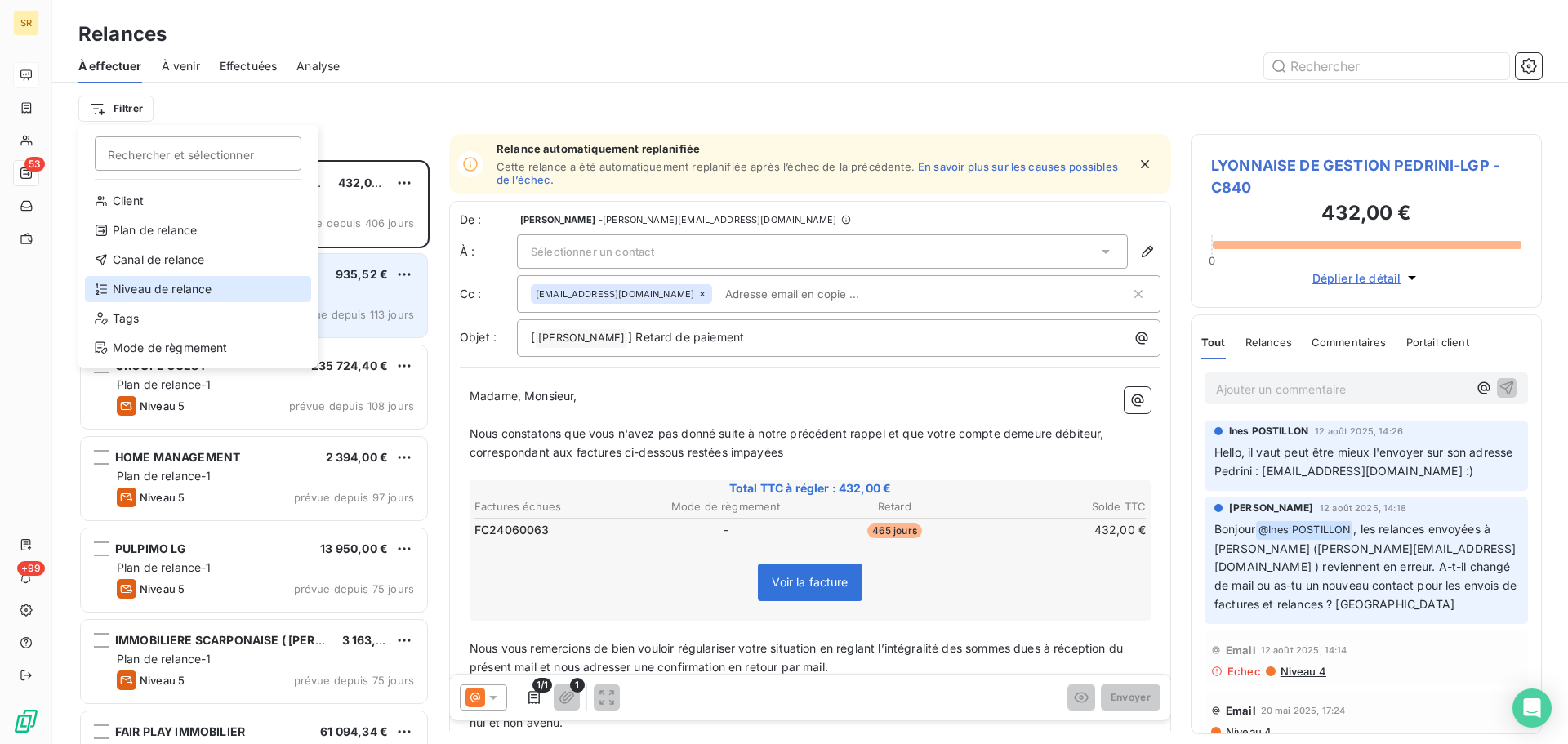
click at [184, 287] on div "Niveau de relance" at bounding box center [197, 289] width 226 height 26
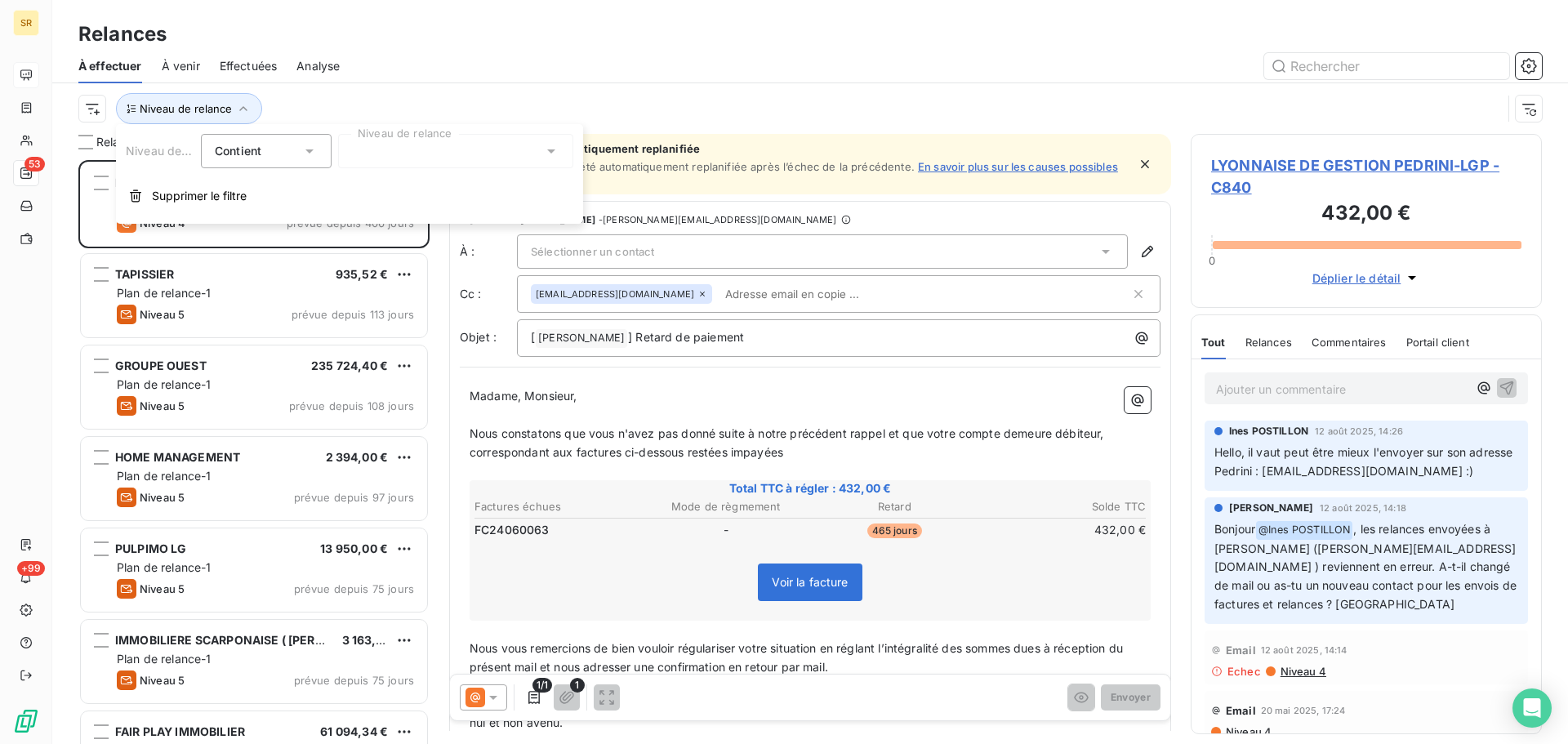
click at [550, 150] on icon at bounding box center [551, 151] width 8 height 4
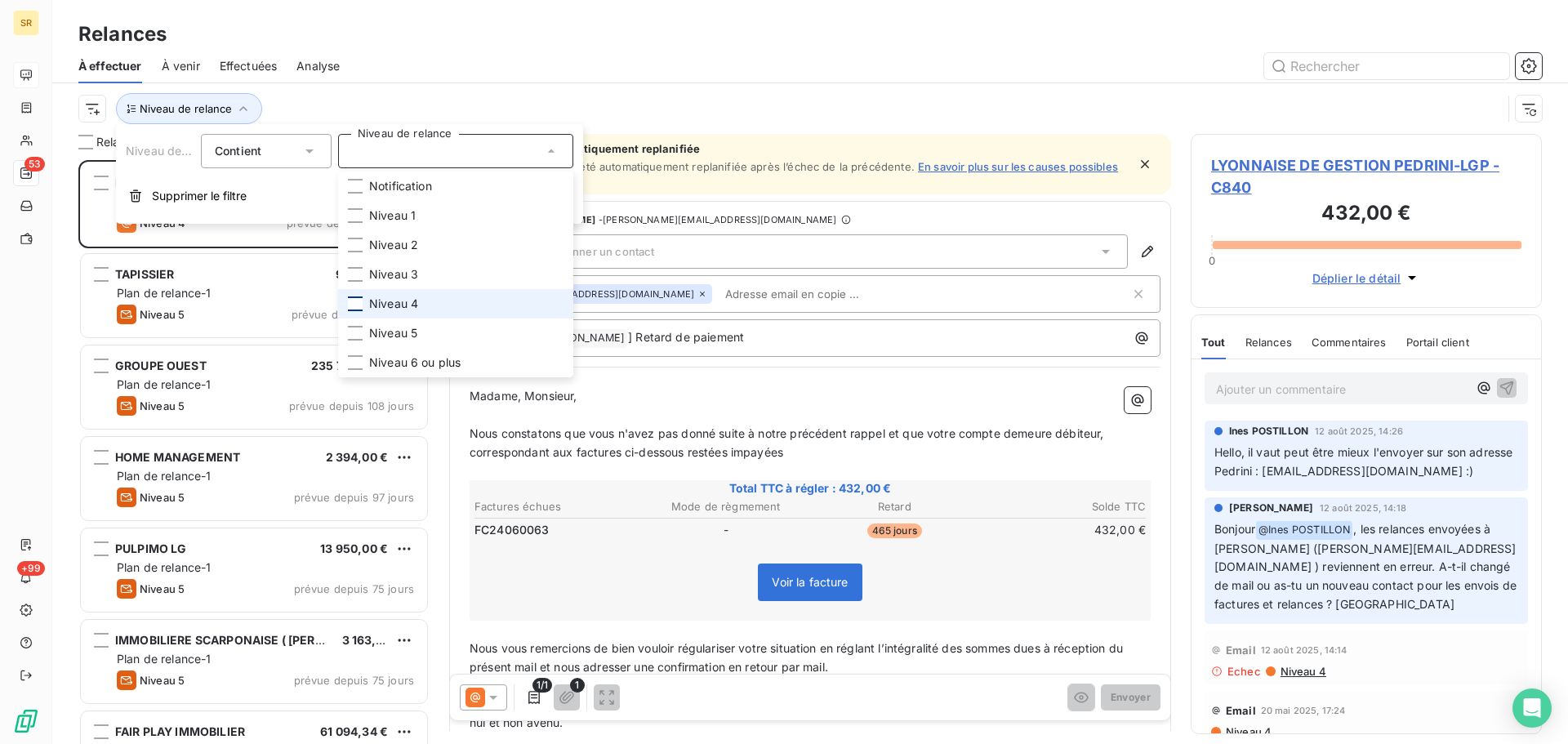
click at [358, 308] on div at bounding box center [356, 304] width 15 height 15
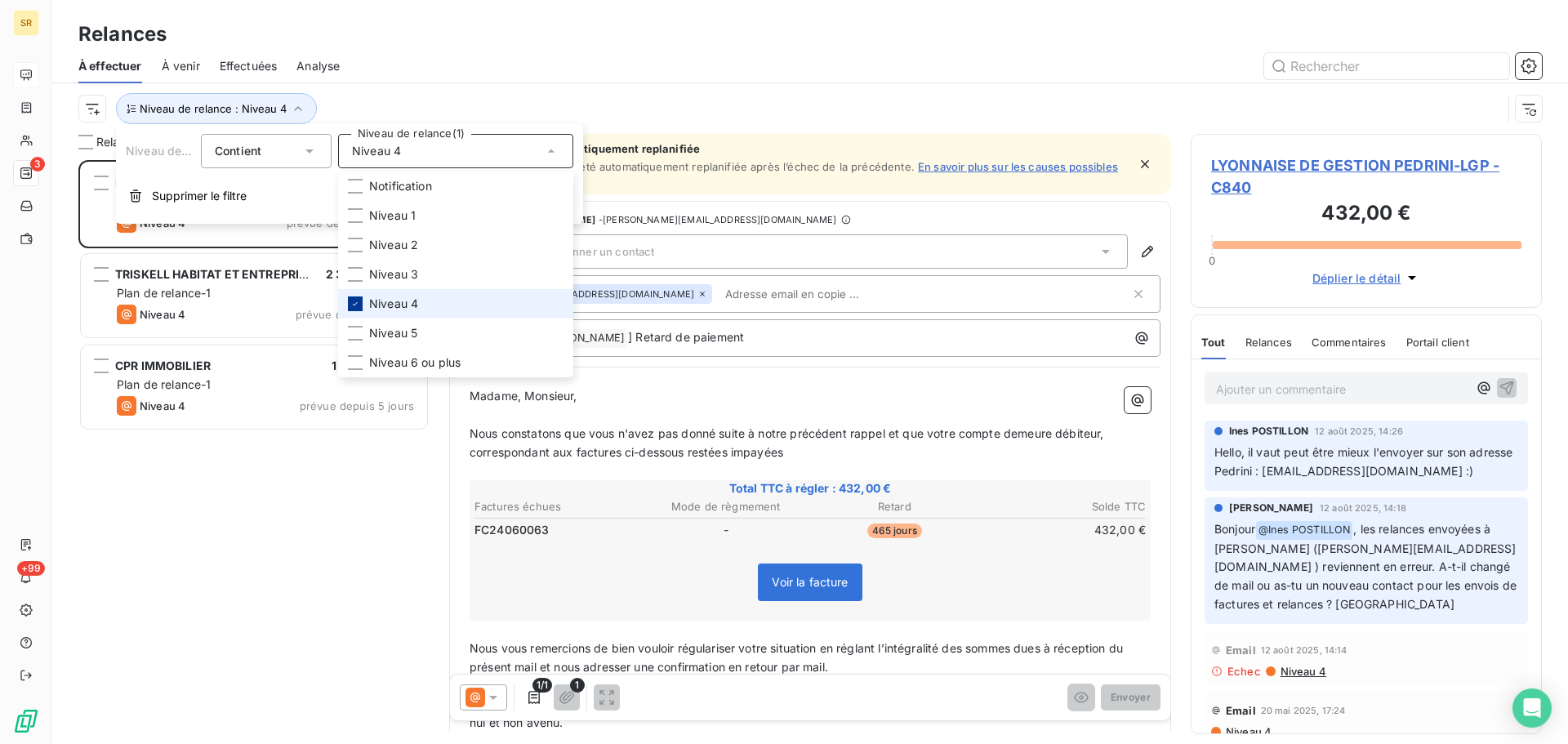
click at [355, 296] on div at bounding box center [356, 304] width 15 height 15
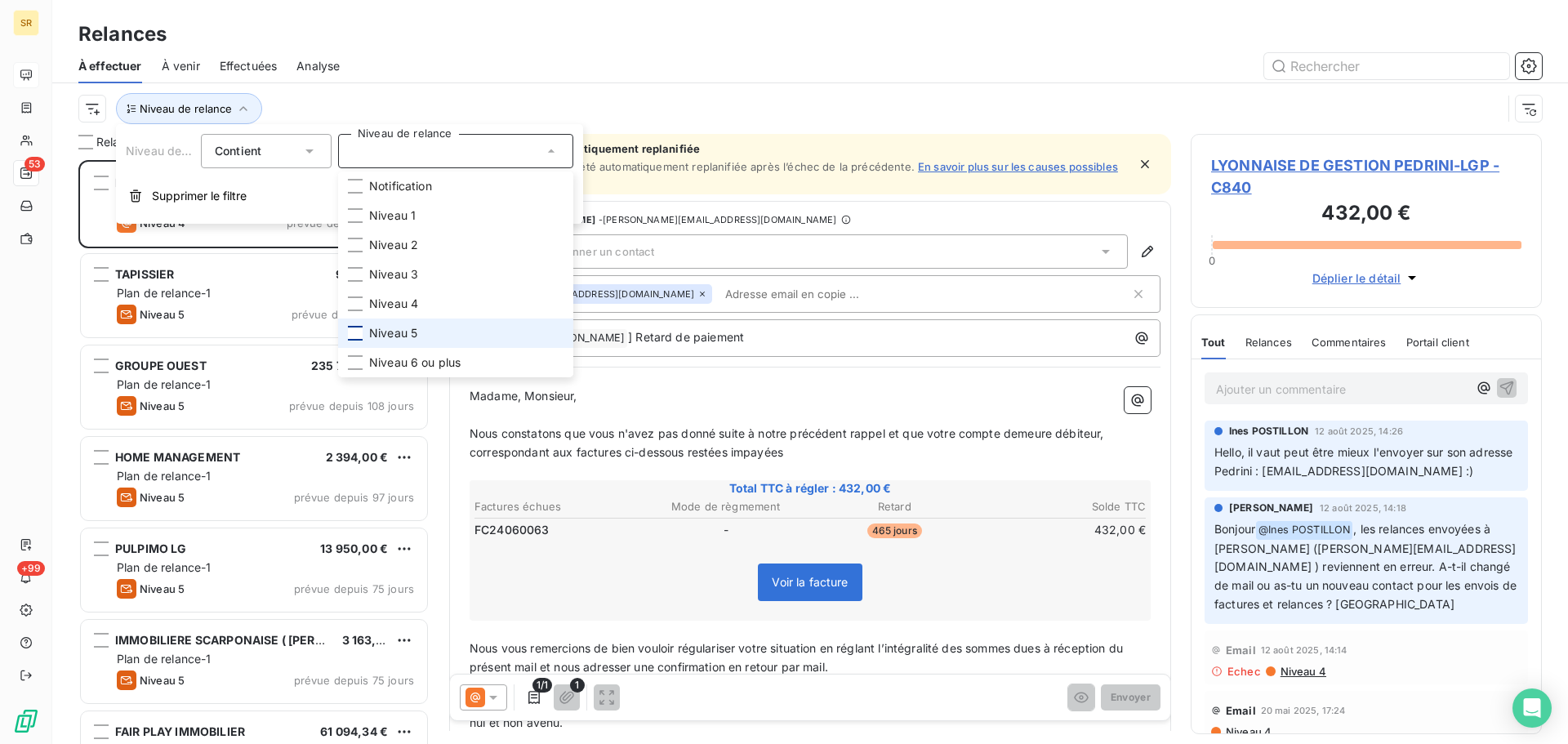
click at [356, 333] on div at bounding box center [356, 333] width 15 height 15
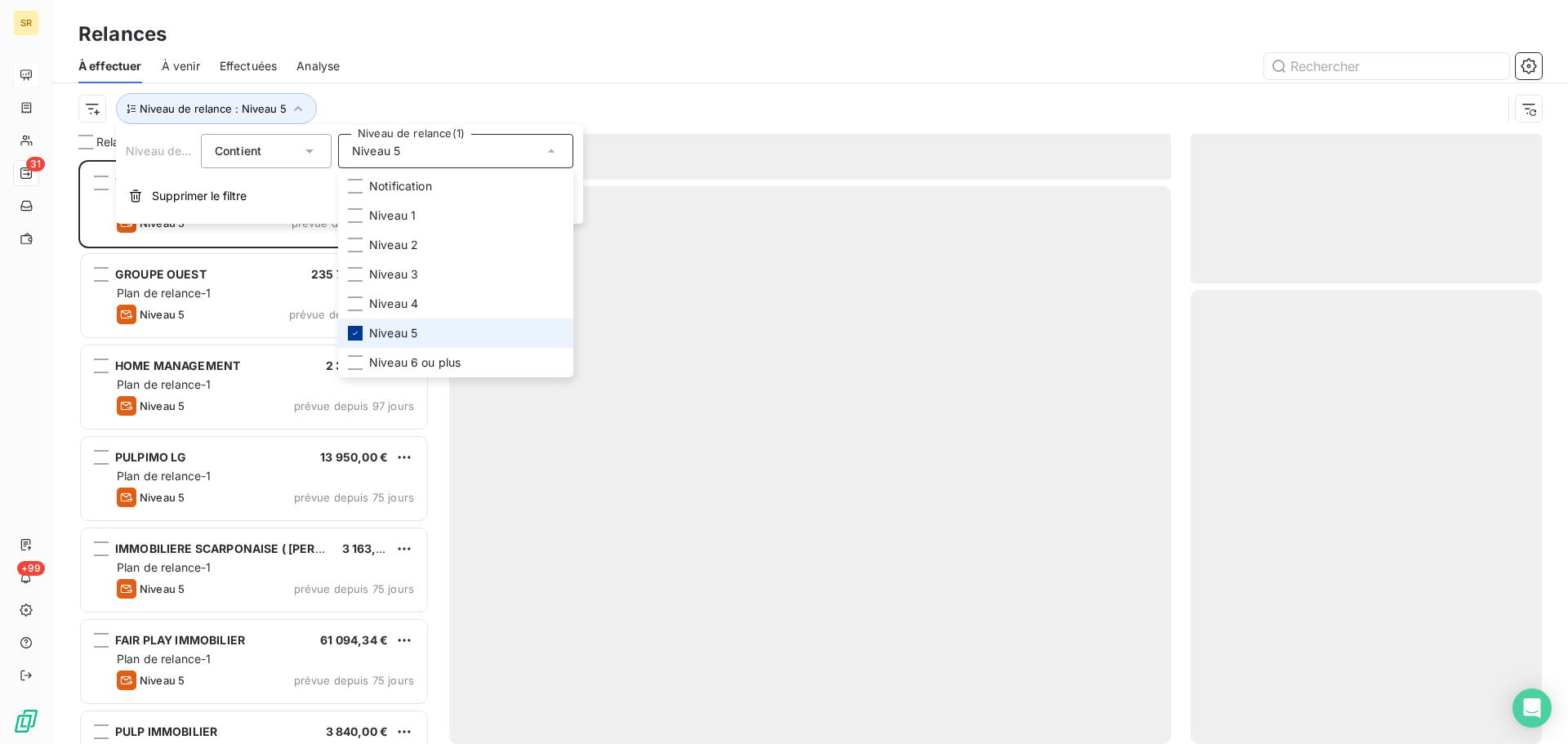
scroll to position [572, 339]
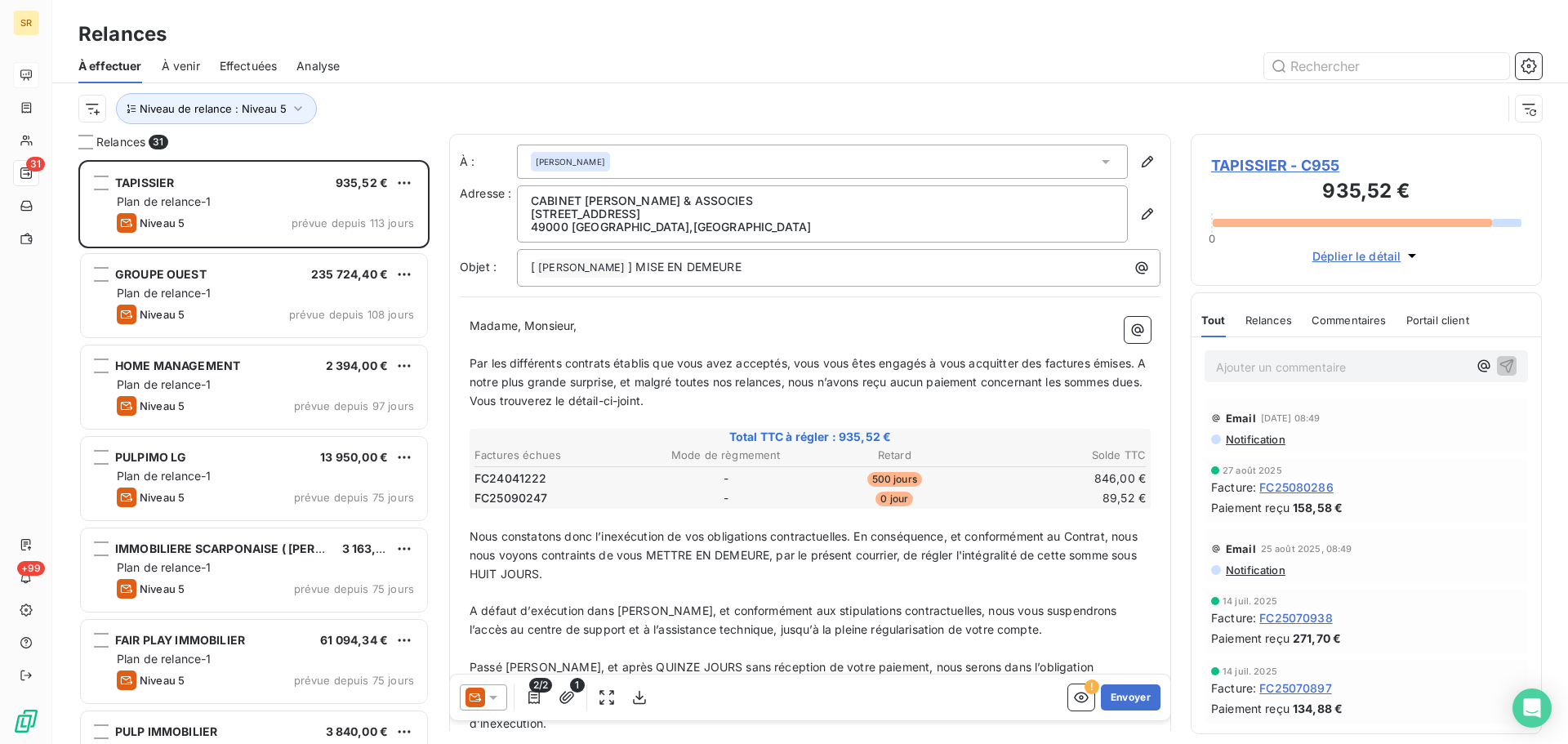
click at [607, 51] on div "À effectuer À venir Effectuées Analyse" at bounding box center [809, 66] width 1515 height 34
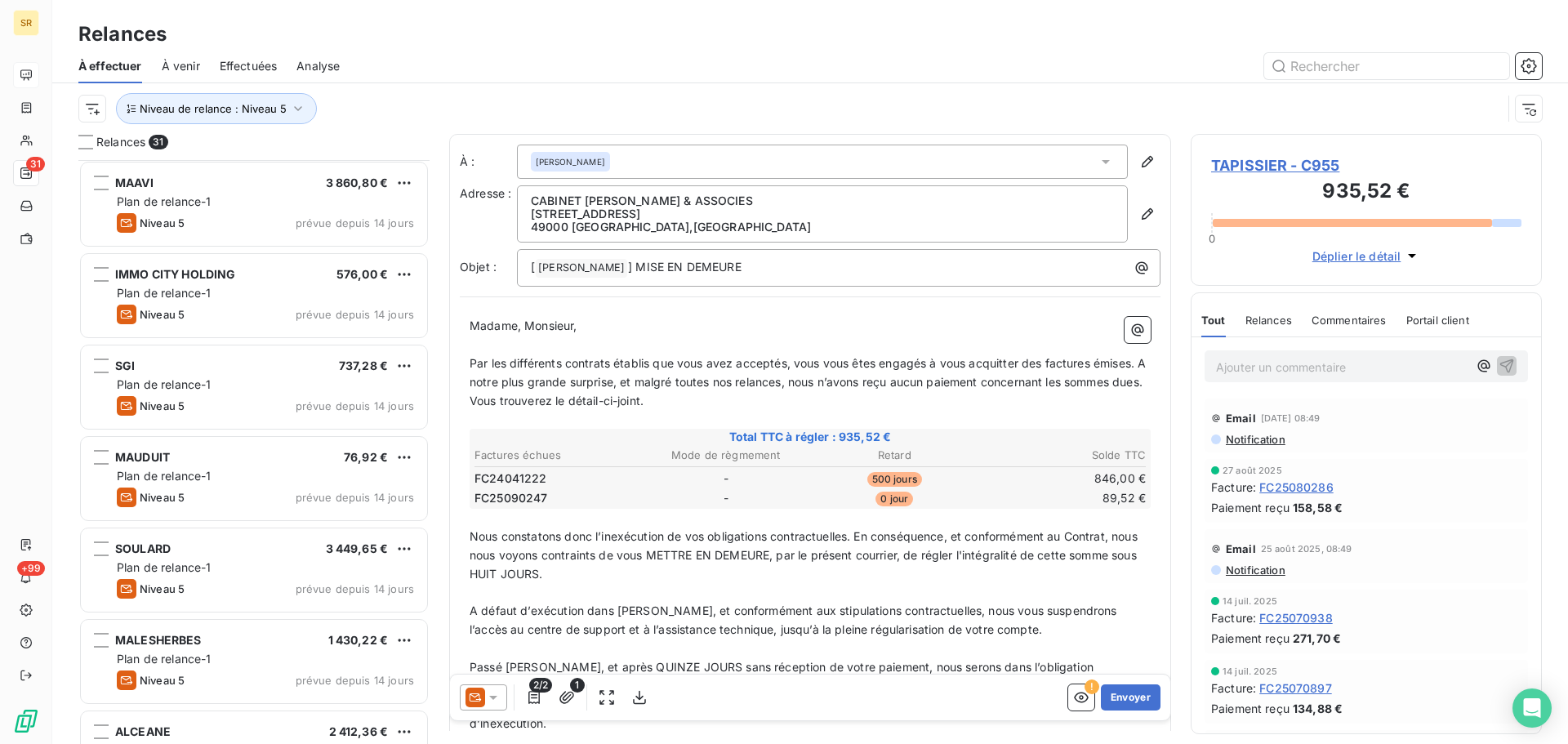
scroll to position [900, 0]
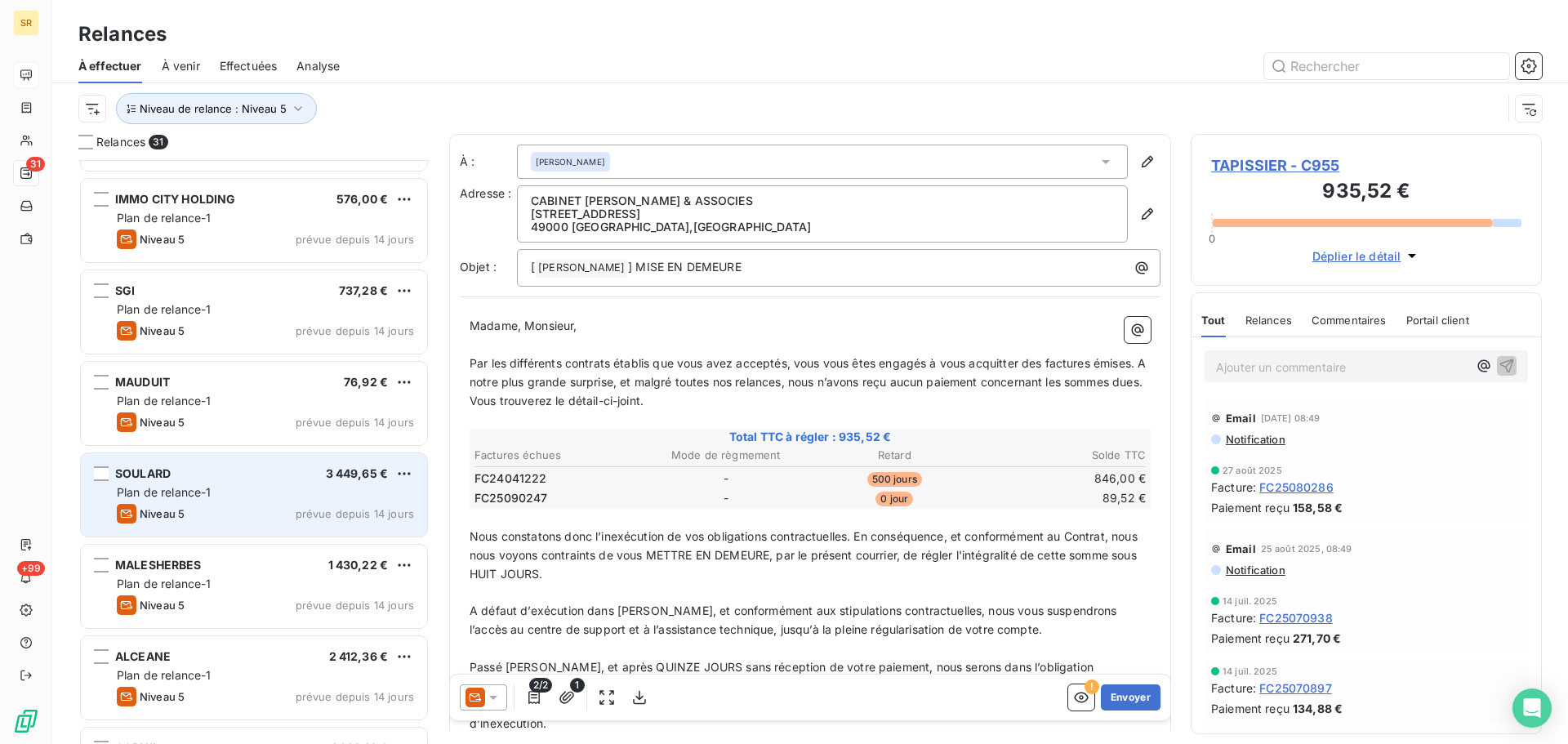
click at [177, 484] on div "SOULARD 3 449,65 € Plan de relance-1 Niveau 5 prévue depuis 14 jours" at bounding box center [254, 495] width 346 height 84
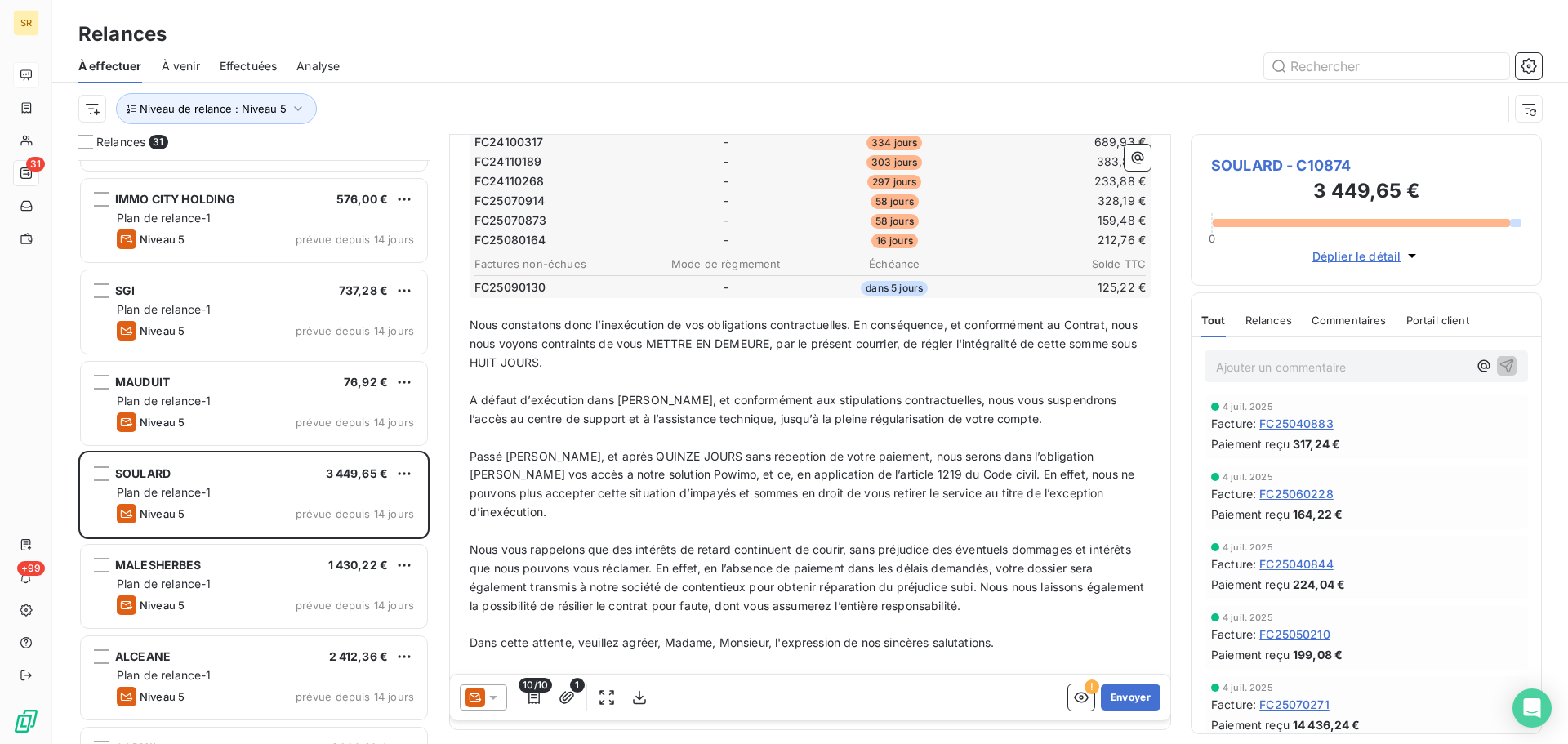
scroll to position [454, 0]
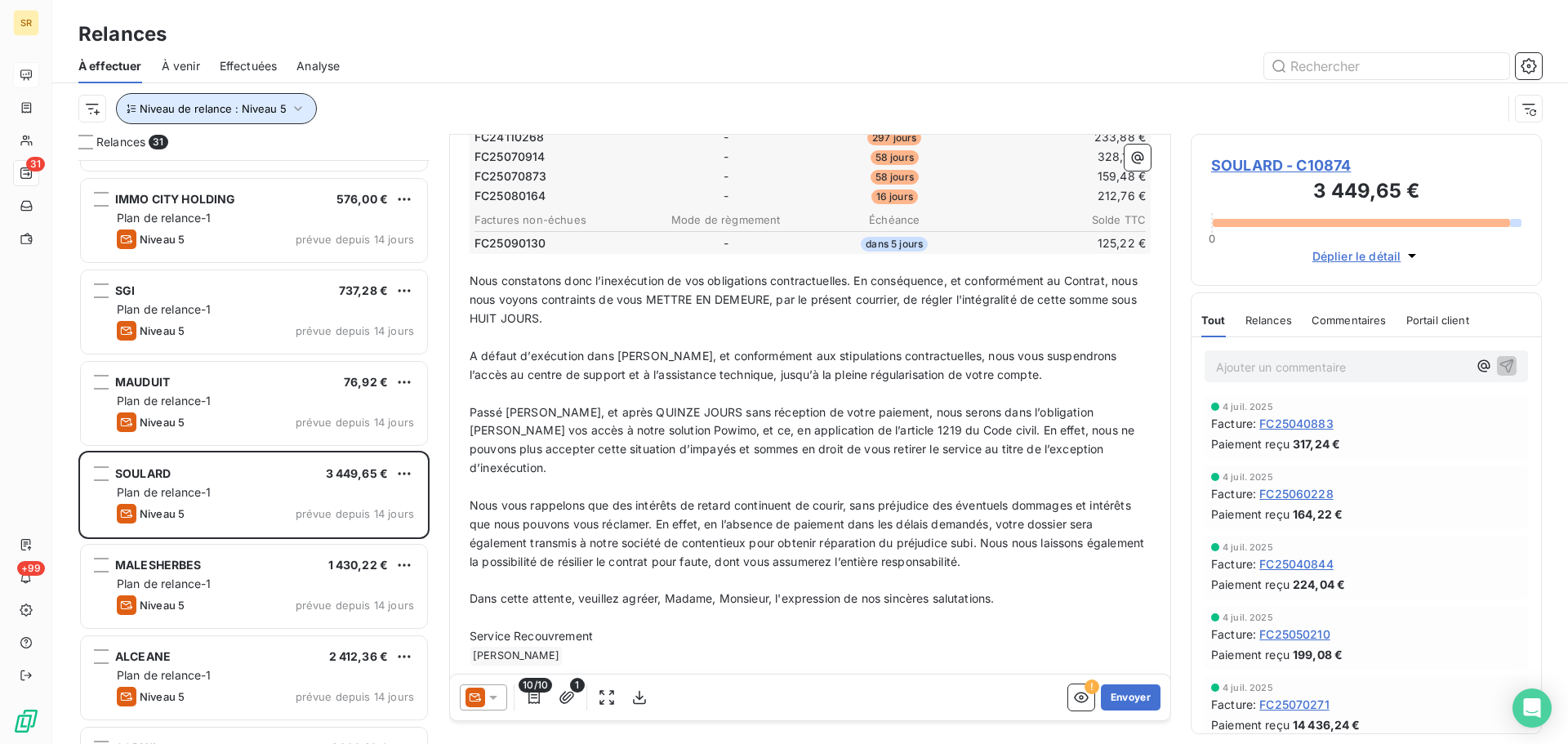
click at [294, 106] on icon "button" at bounding box center [298, 109] width 17 height 17
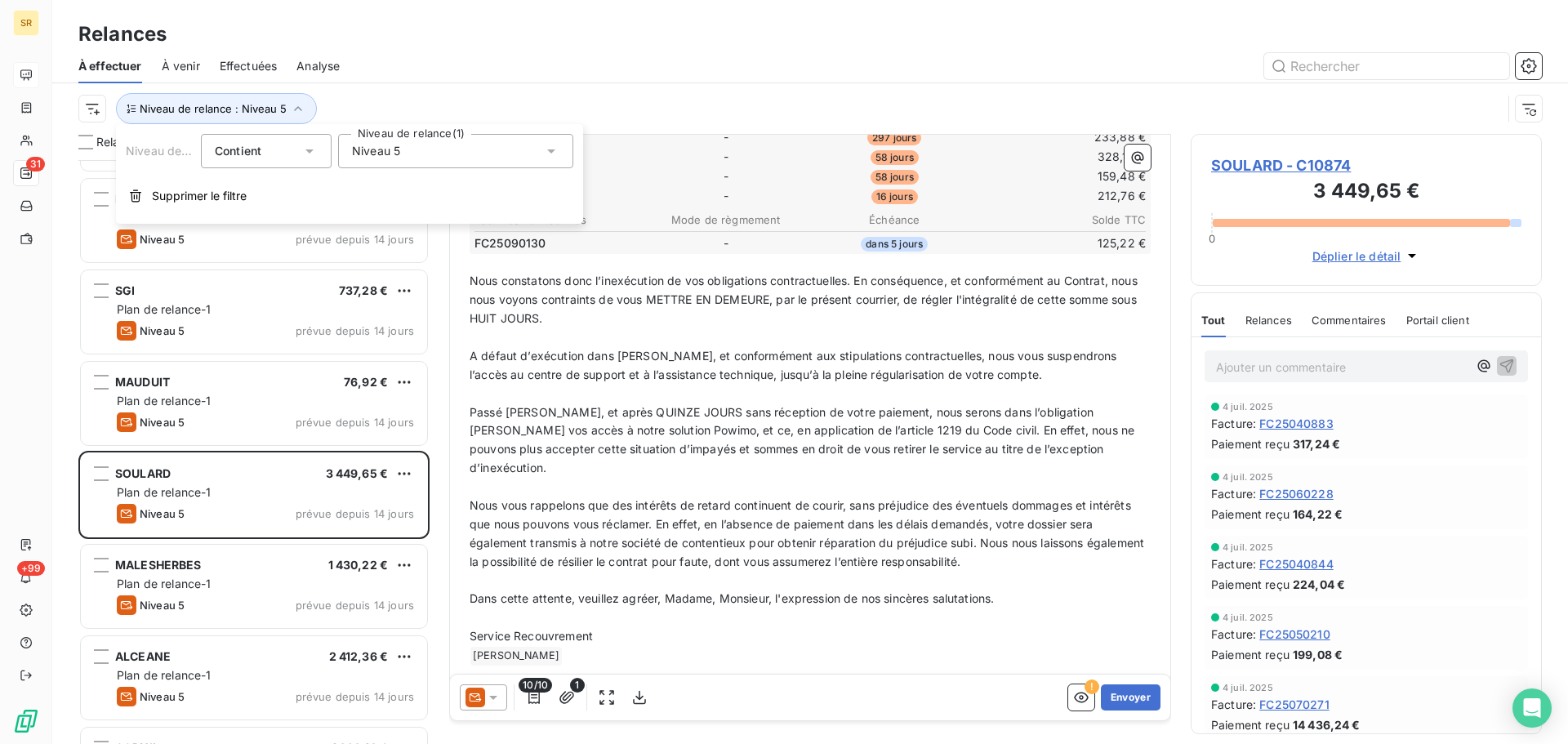
click at [554, 148] on icon at bounding box center [551, 151] width 17 height 17
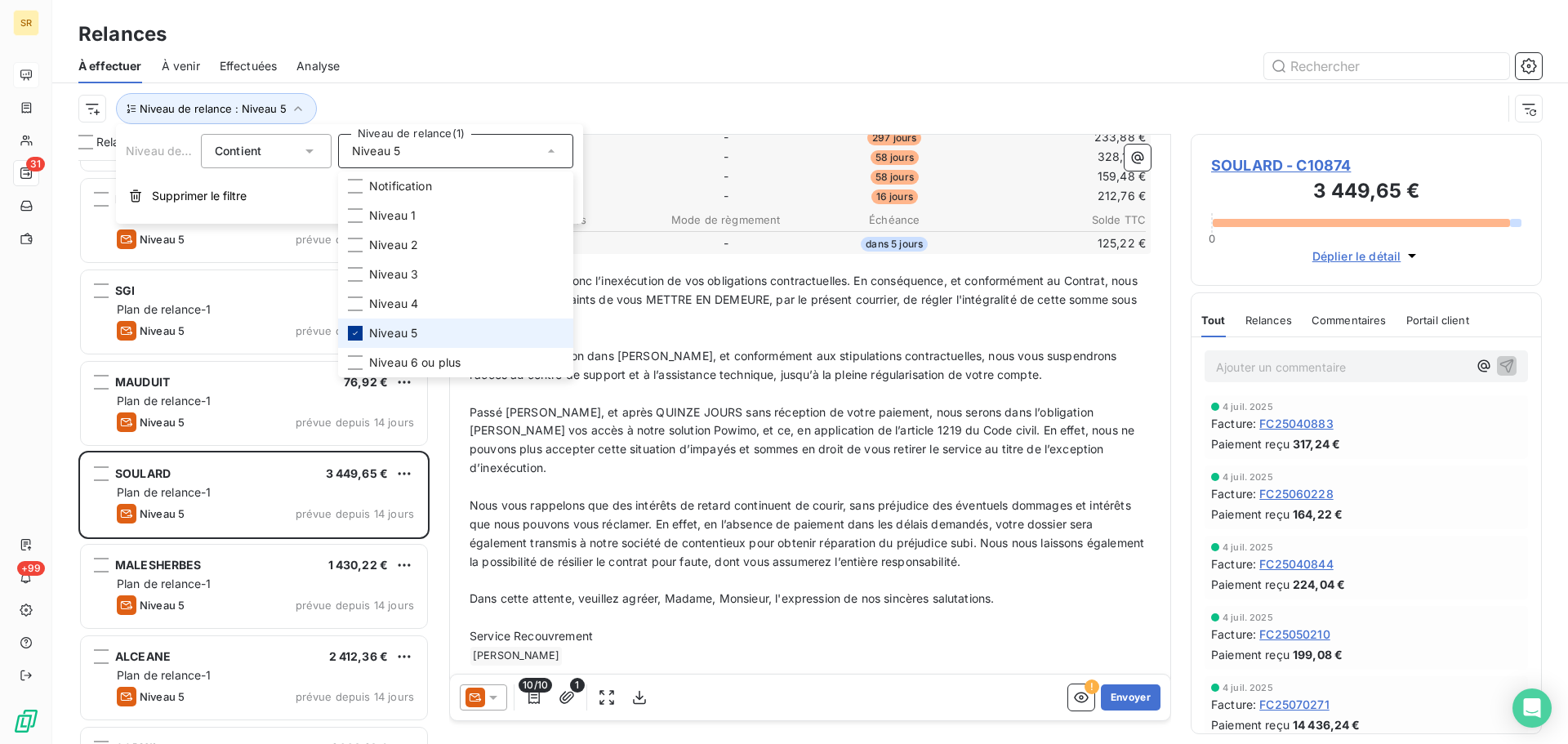
click at [356, 334] on icon at bounding box center [356, 333] width 5 height 3
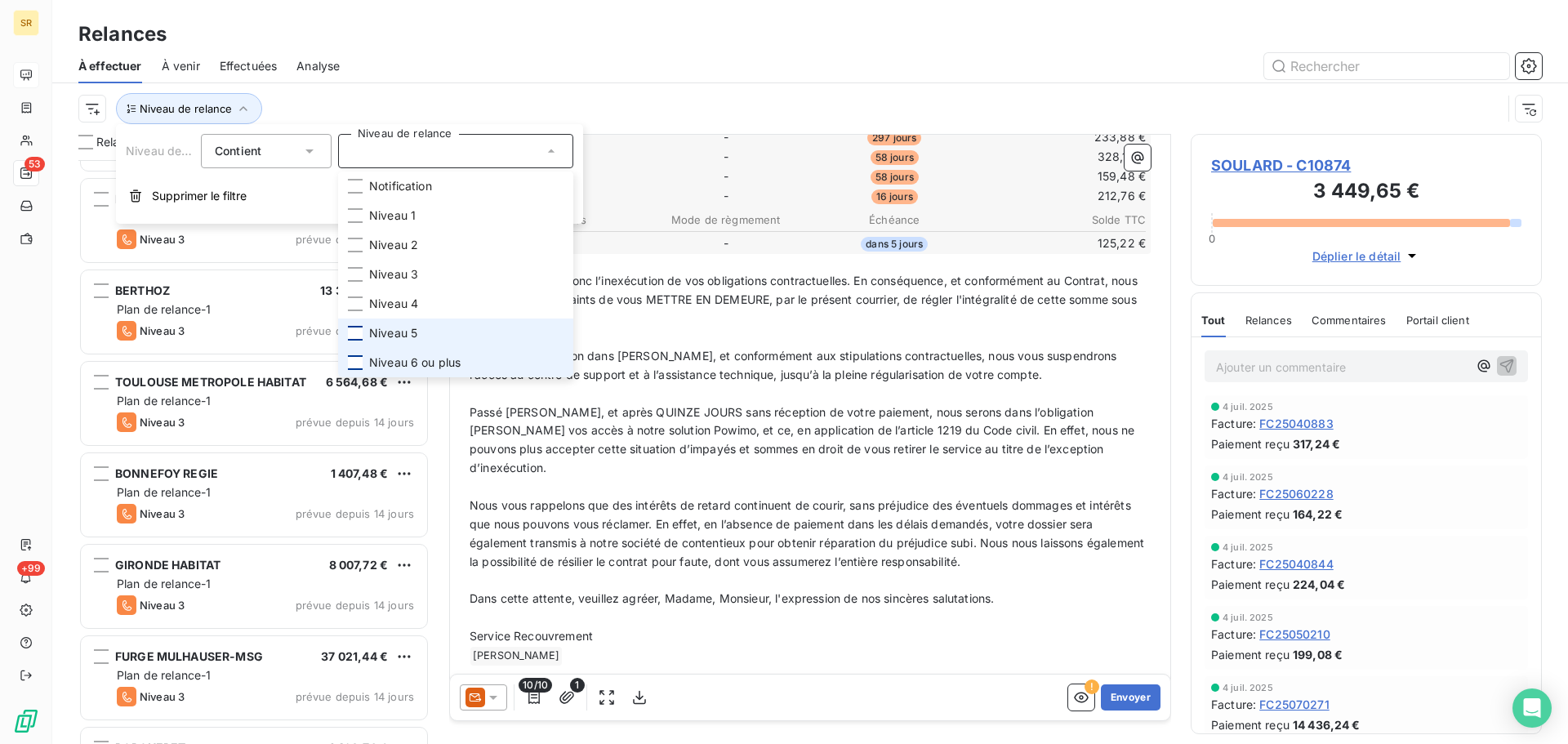
click at [356, 362] on div at bounding box center [356, 363] width 15 height 15
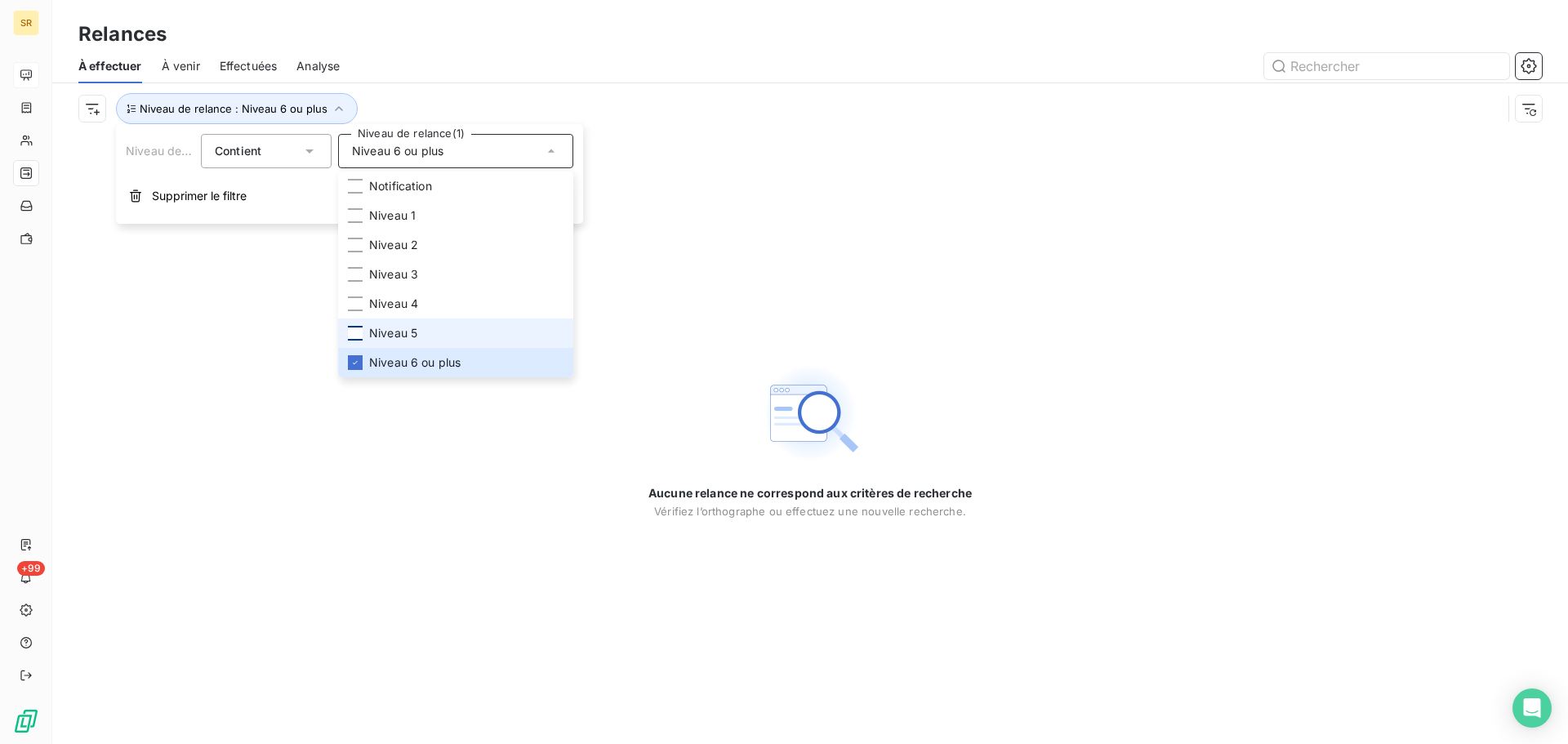
click at [517, 478] on div "Aucune relance ne correspond aux critères de recherche [PERSON_NAME] l’orthogra…" at bounding box center [809, 439] width 1515 height 610
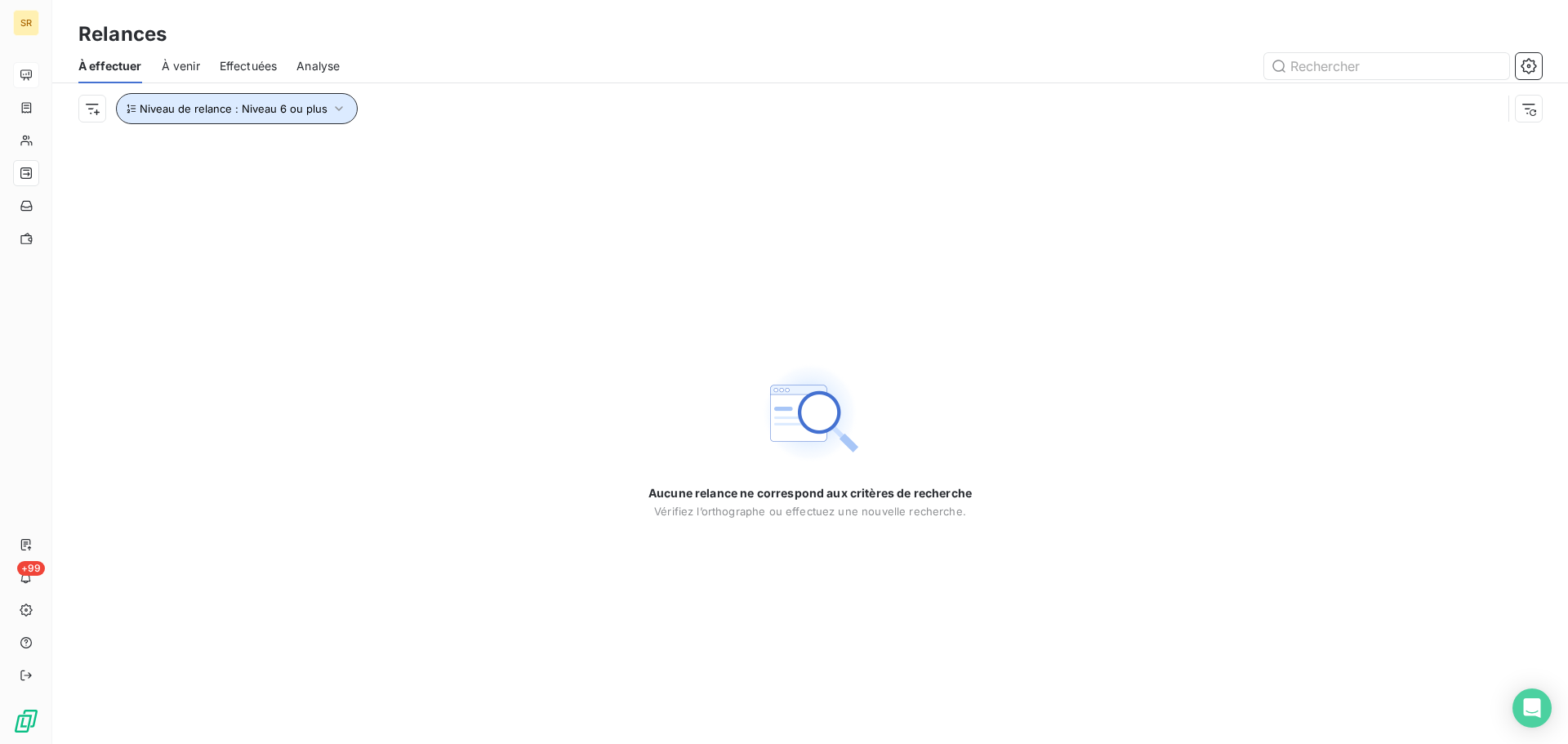
click at [336, 110] on icon "button" at bounding box center [339, 109] width 8 height 5
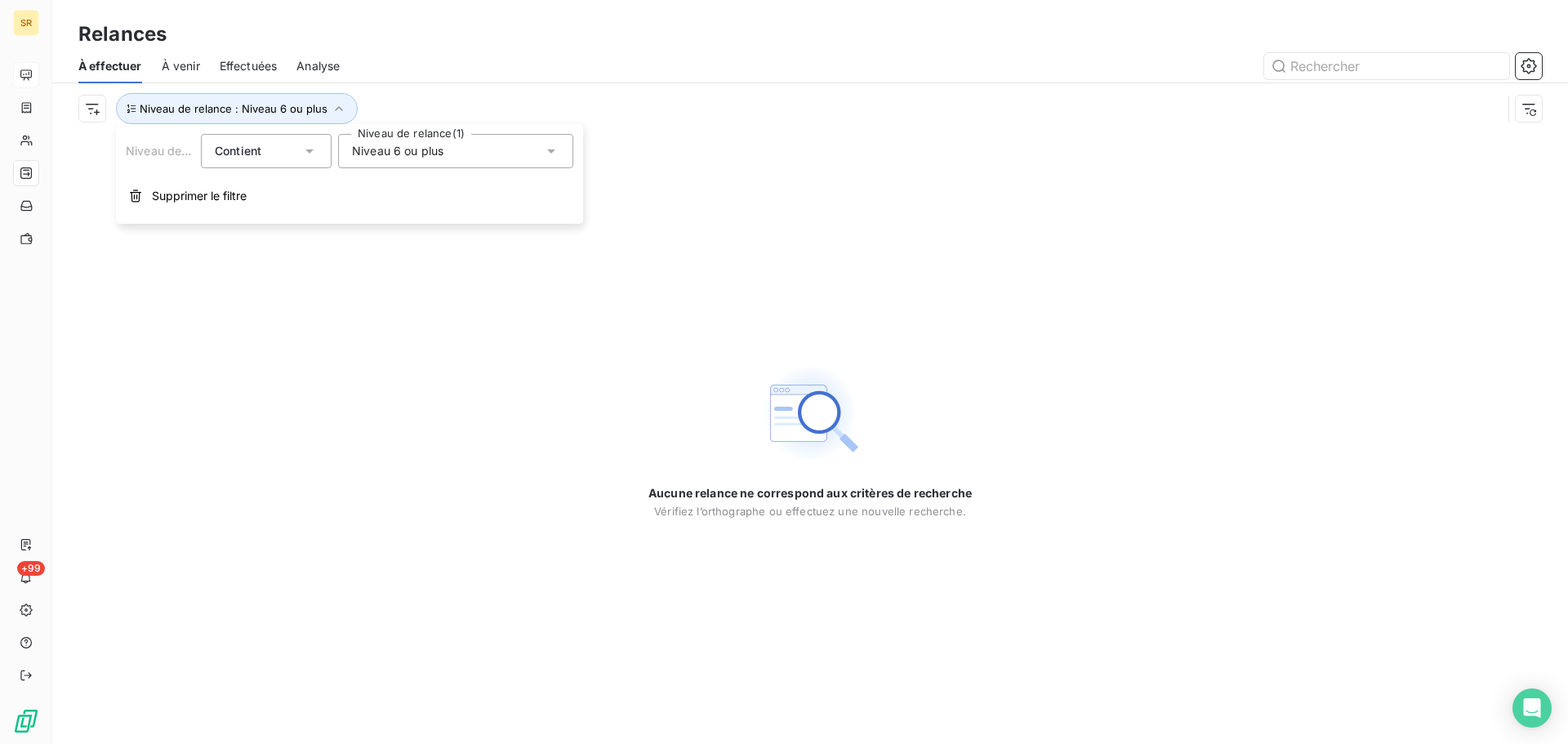
click at [553, 151] on icon at bounding box center [551, 151] width 8 height 4
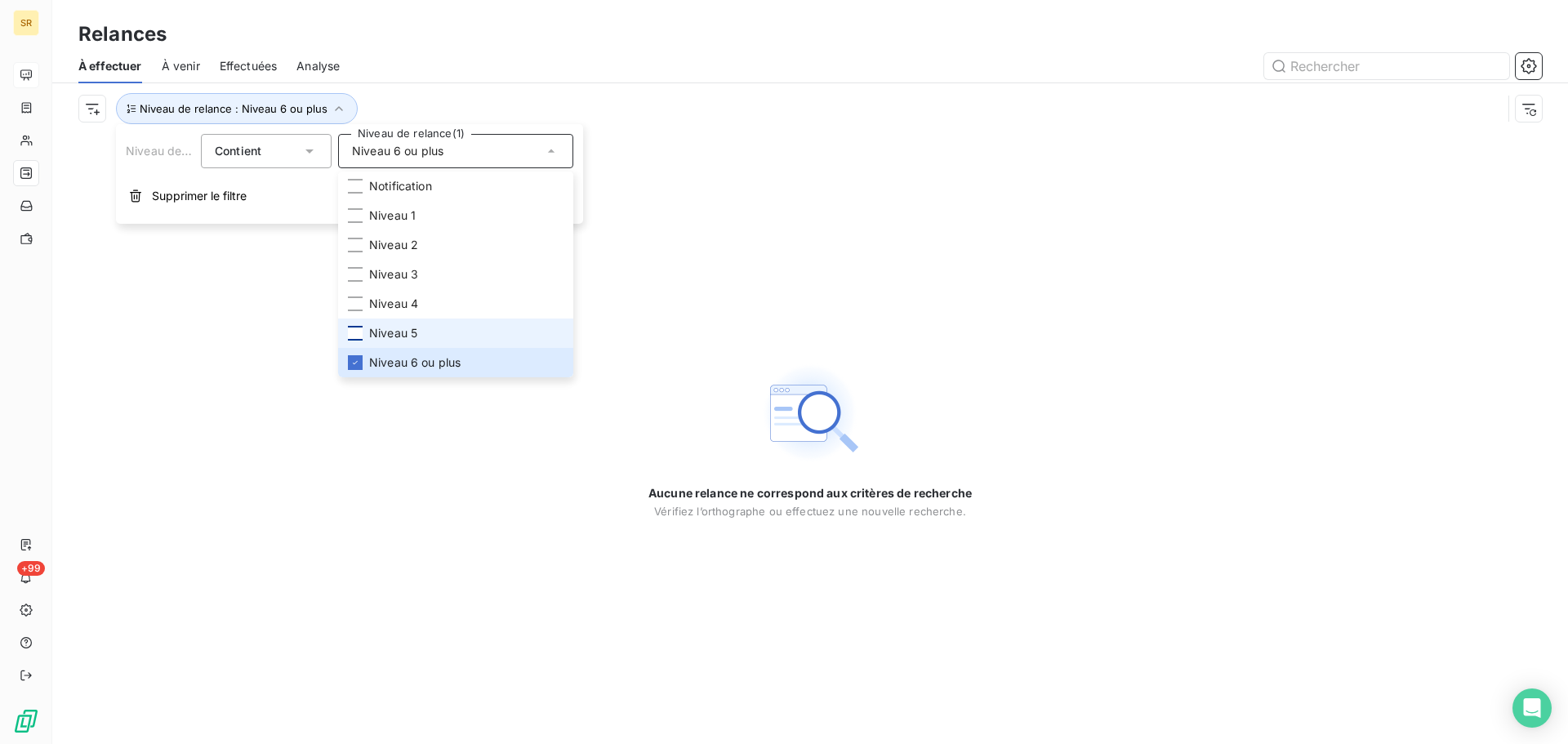
click at [354, 336] on div at bounding box center [356, 333] width 15 height 15
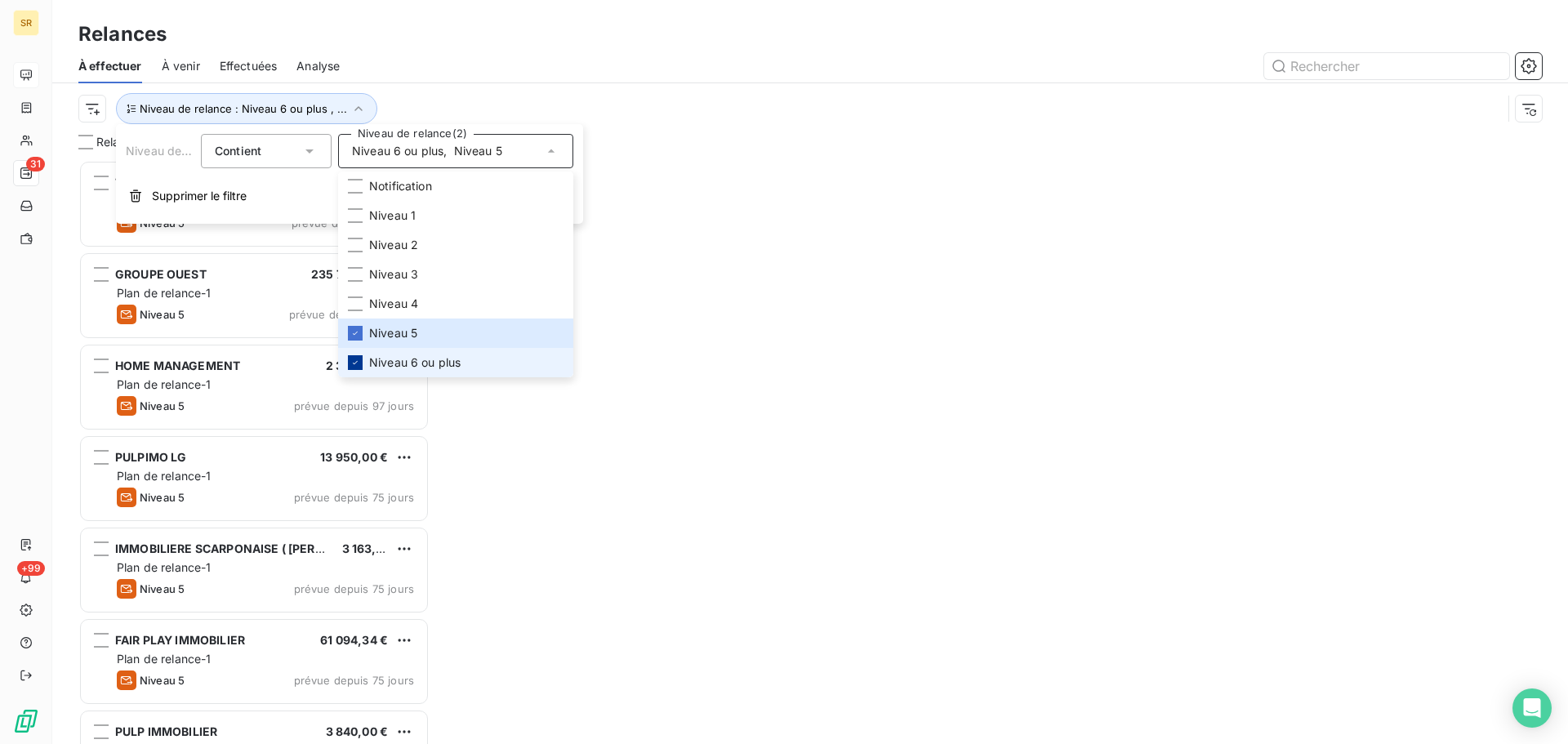
scroll to position [572, 339]
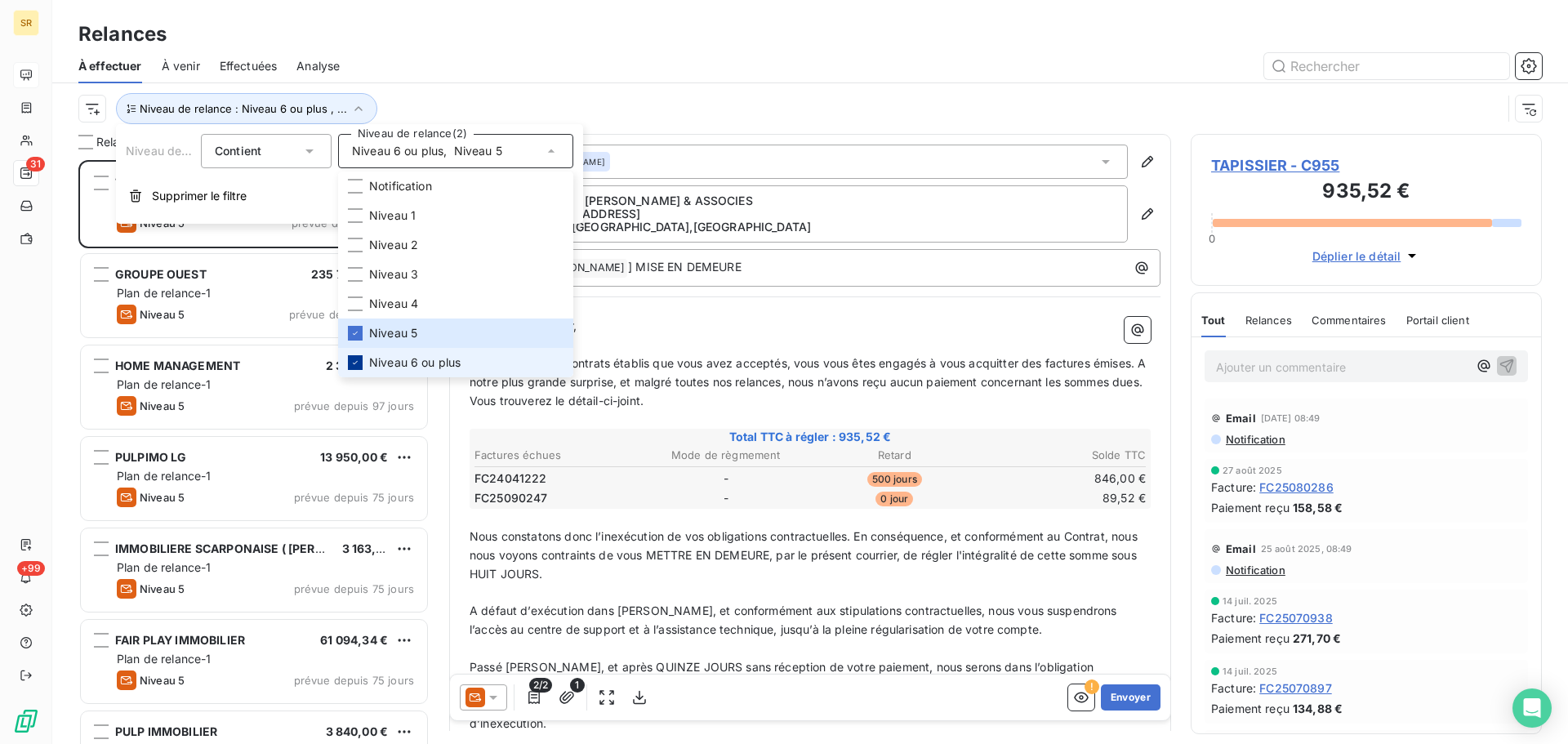
click at [354, 361] on icon at bounding box center [356, 362] width 10 height 10
click at [710, 63] on div at bounding box center [950, 65] width 1182 height 26
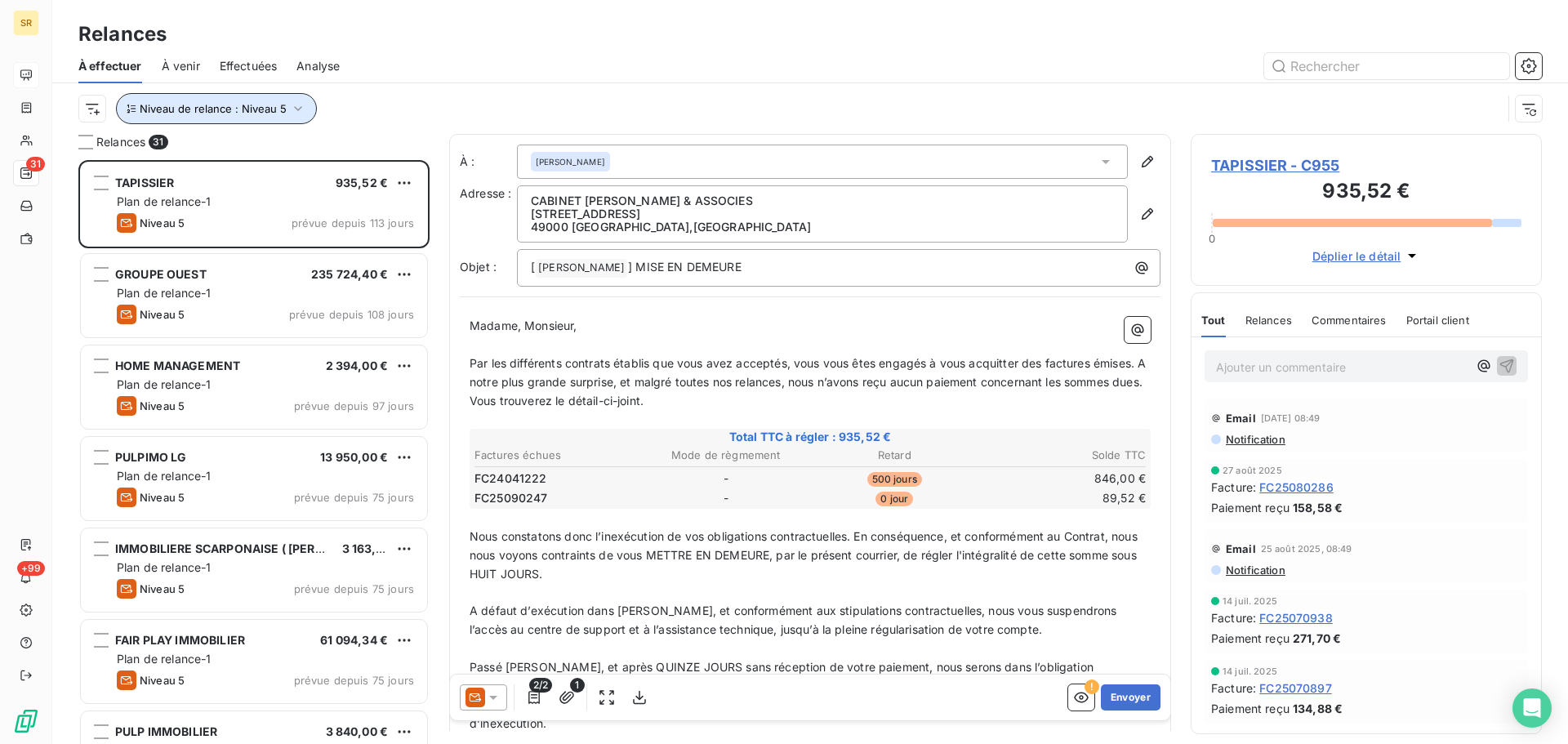
click at [298, 107] on icon "button" at bounding box center [298, 109] width 8 height 5
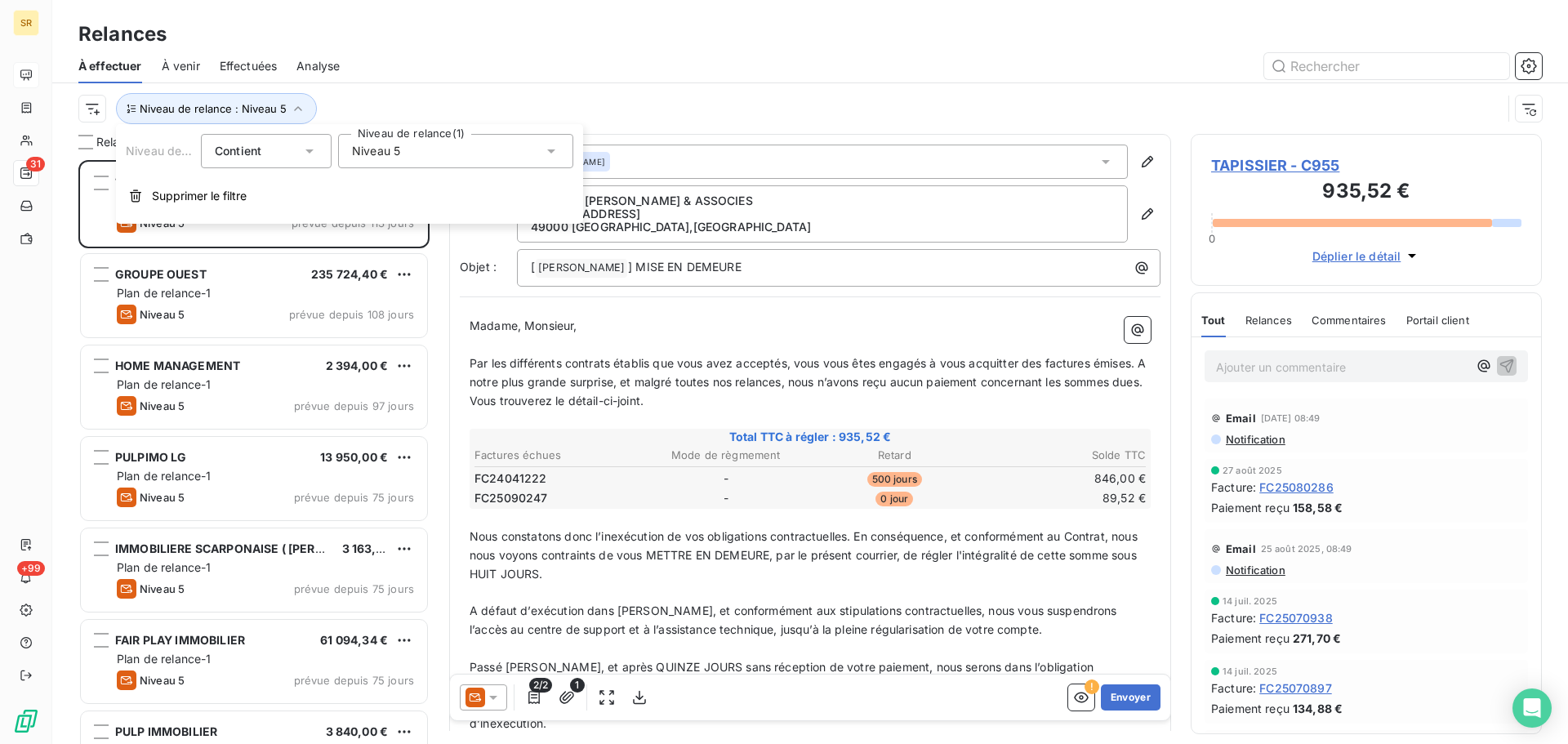
click at [553, 150] on icon at bounding box center [551, 151] width 8 height 4
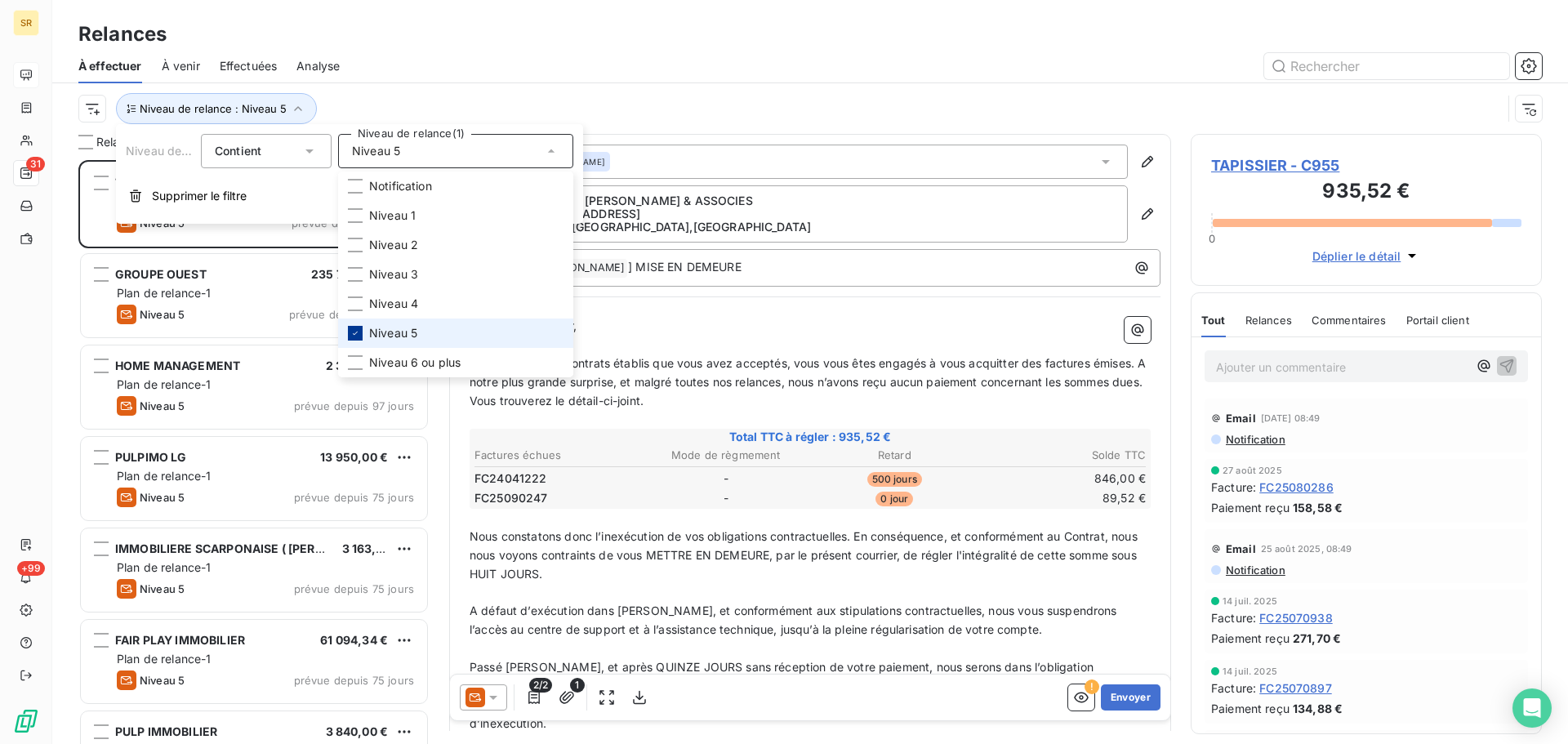
click at [361, 331] on div at bounding box center [356, 333] width 15 height 15
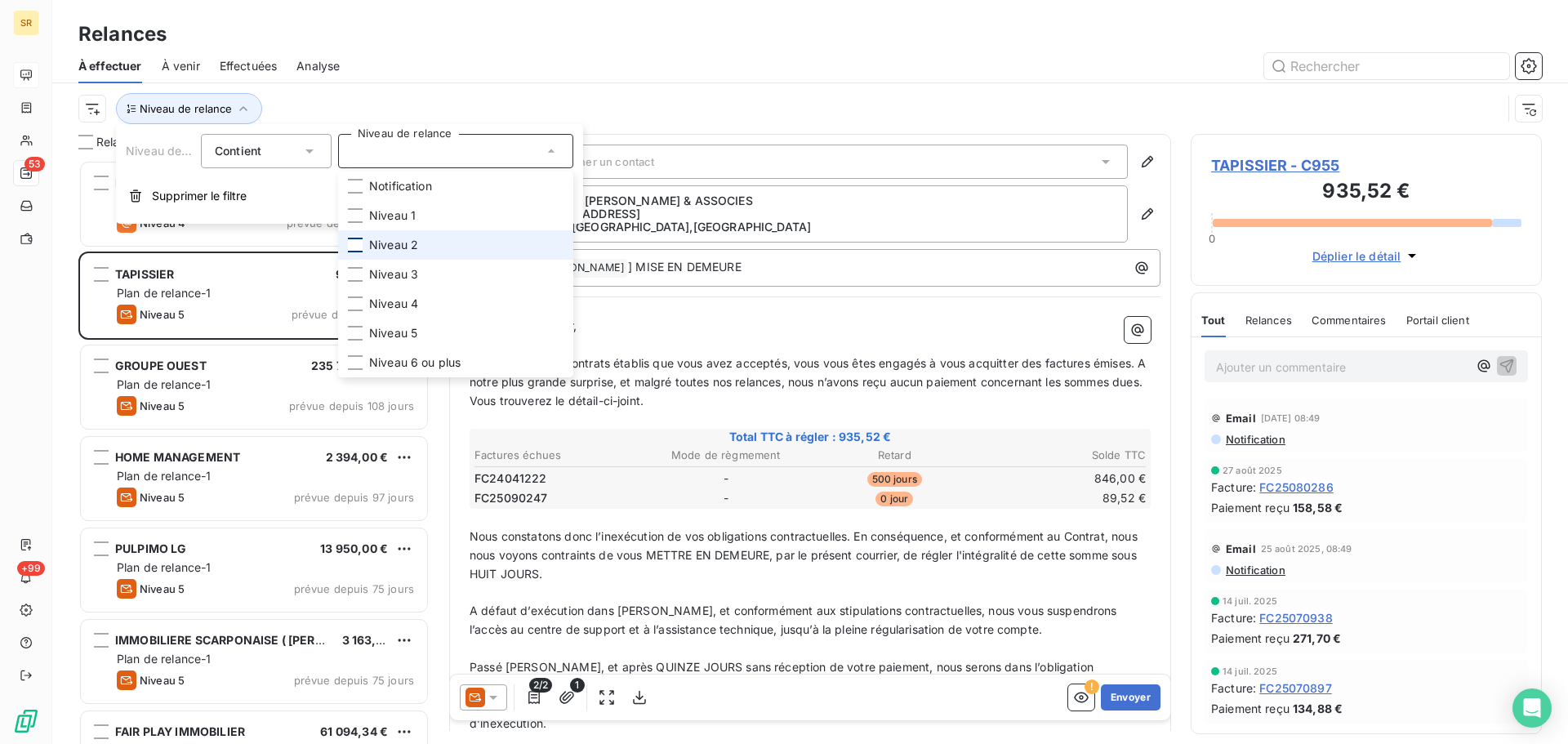
click at [356, 243] on div at bounding box center [356, 245] width 15 height 15
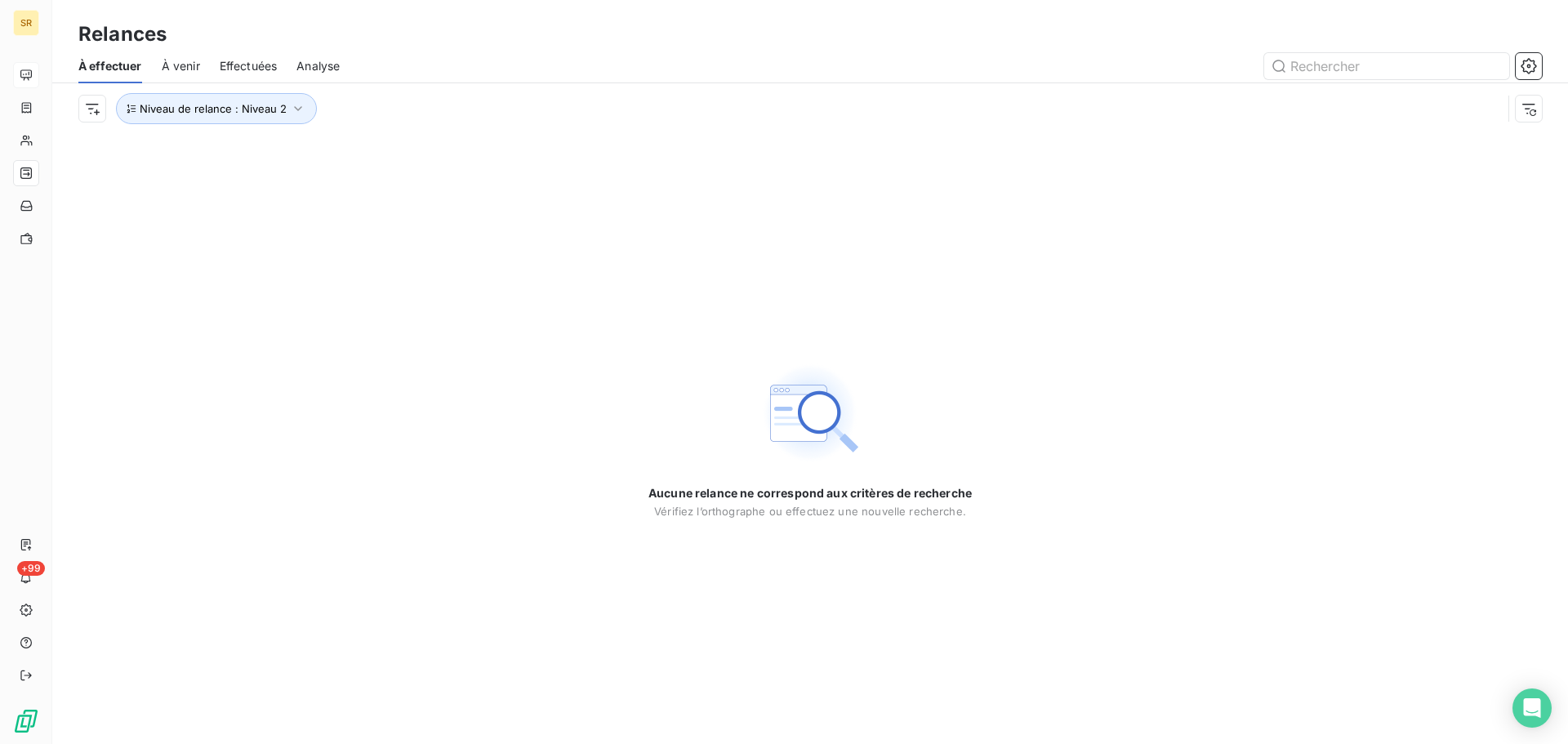
click at [445, 480] on div "Aucune relance ne correspond aux critères de recherche [PERSON_NAME] l’orthogra…" at bounding box center [809, 439] width 1515 height 610
click at [295, 110] on icon "button" at bounding box center [298, 109] width 8 height 5
click at [552, 156] on icon at bounding box center [551, 151] width 17 height 17
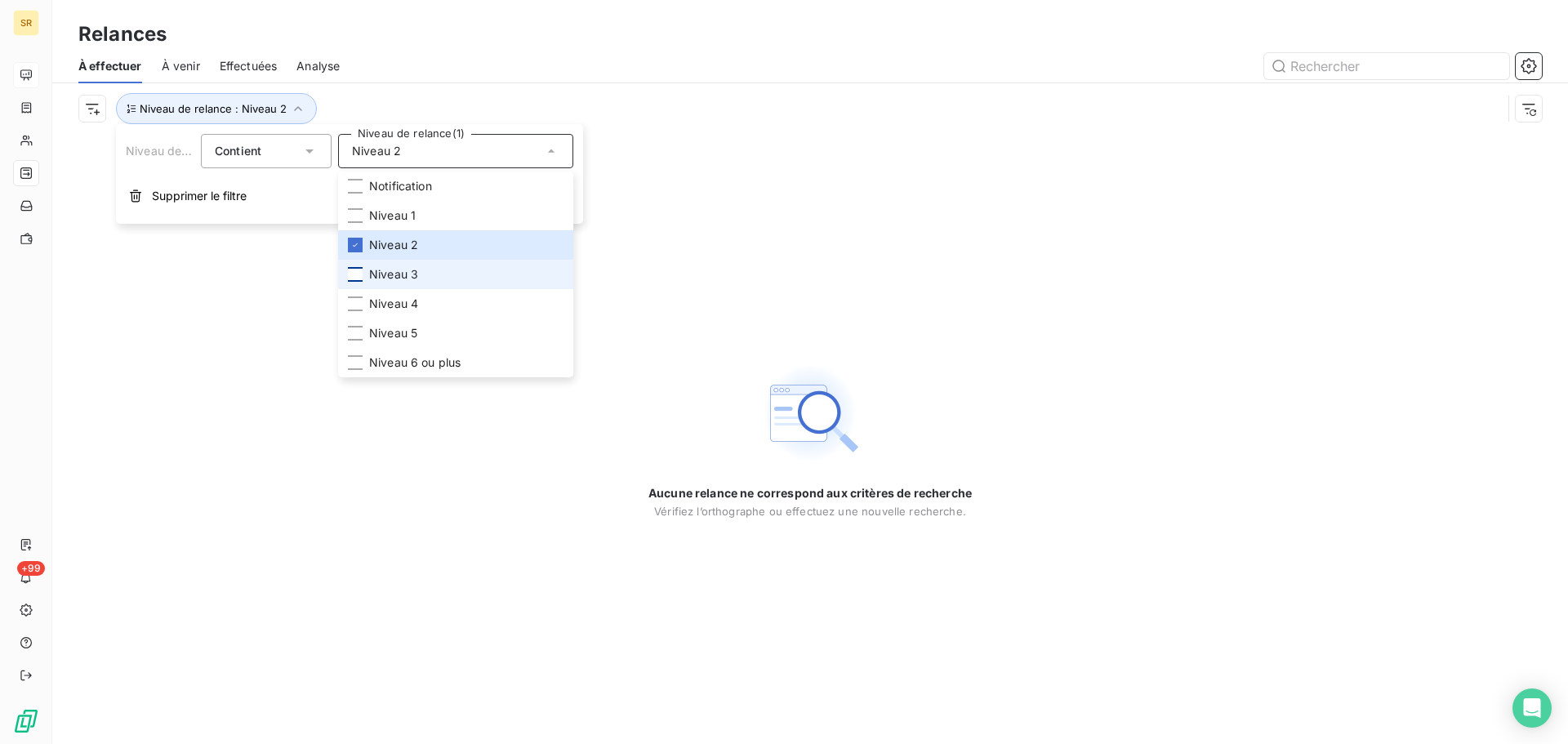
click at [358, 275] on div at bounding box center [356, 275] width 15 height 15
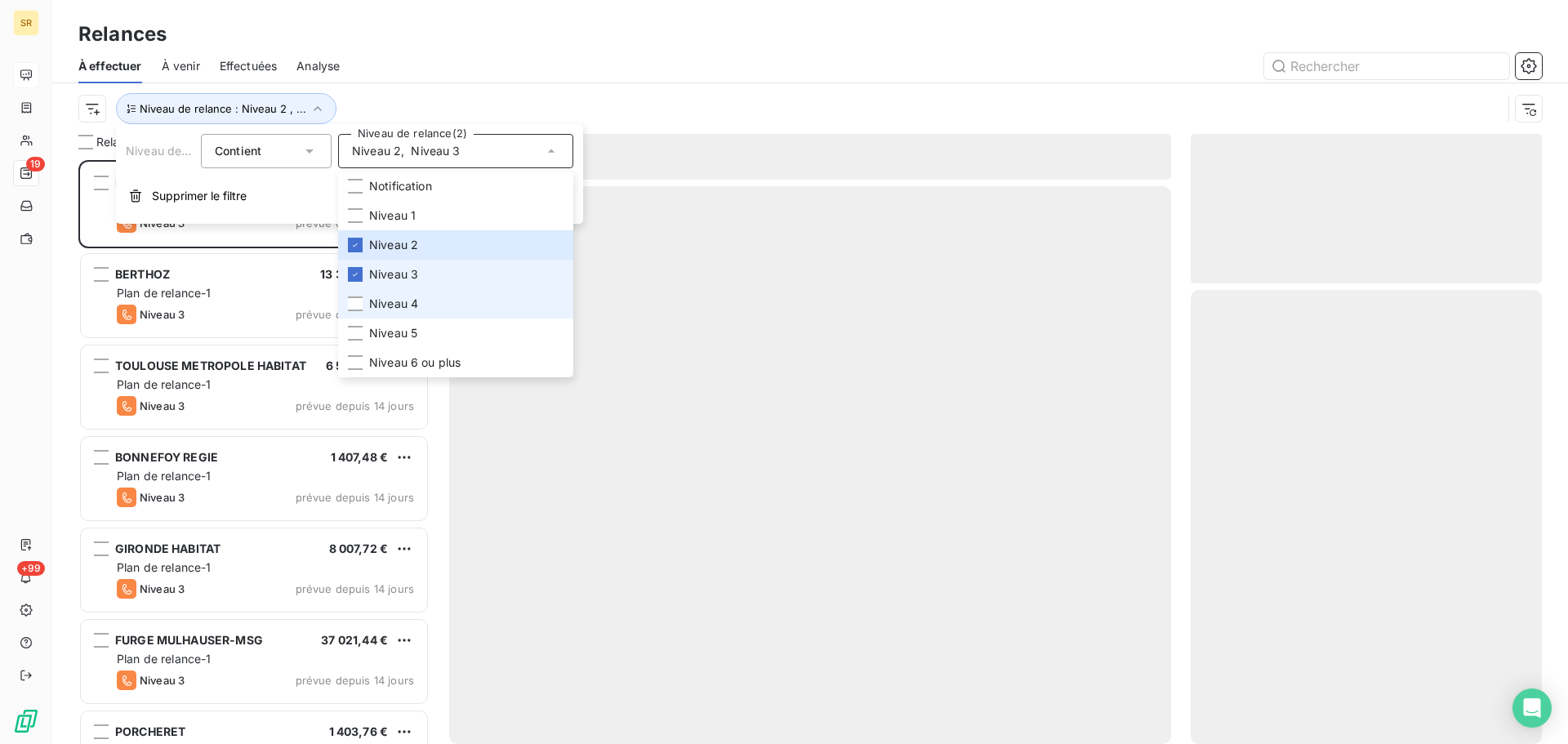
scroll to position [572, 339]
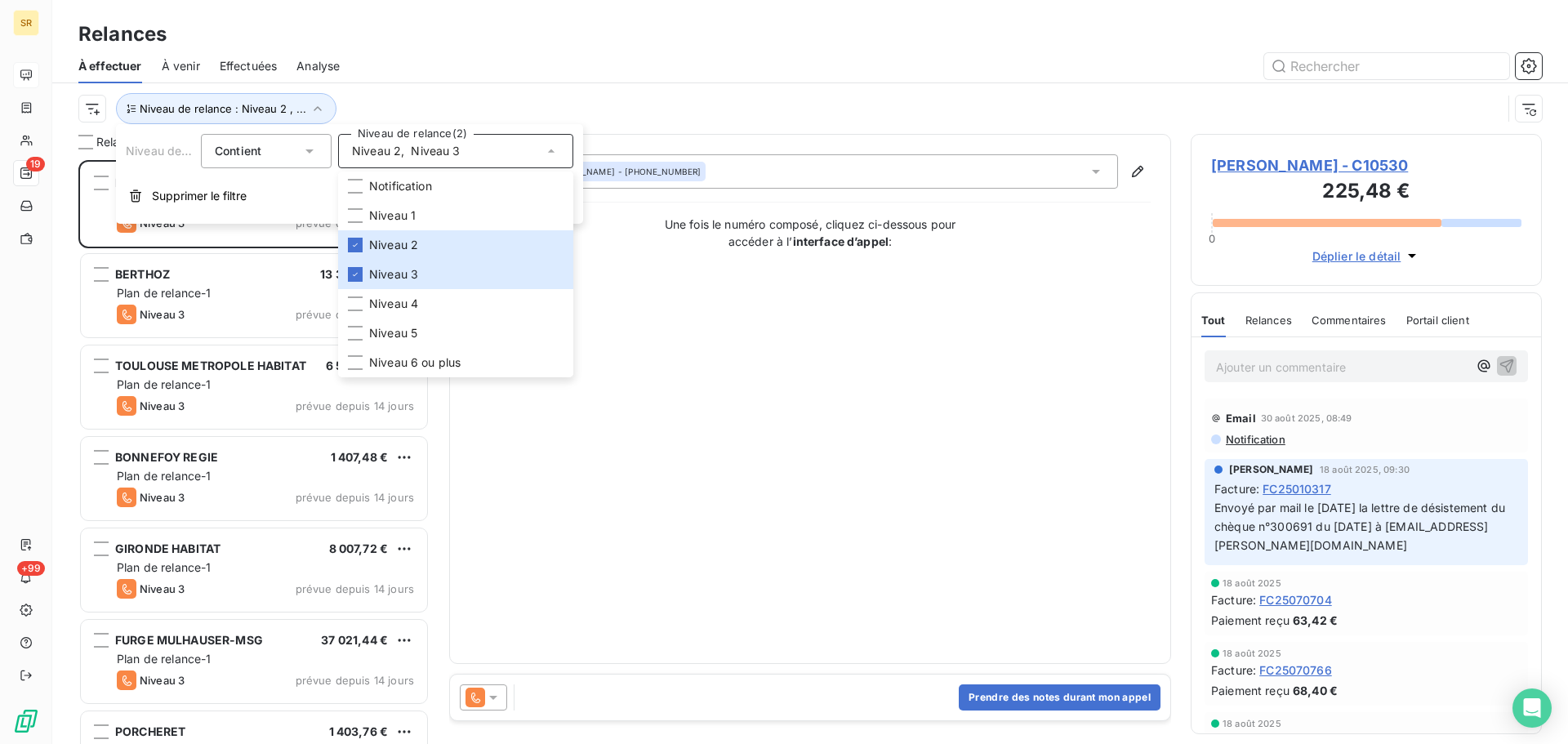
click at [856, 44] on div "Relances" at bounding box center [809, 33] width 1515 height 29
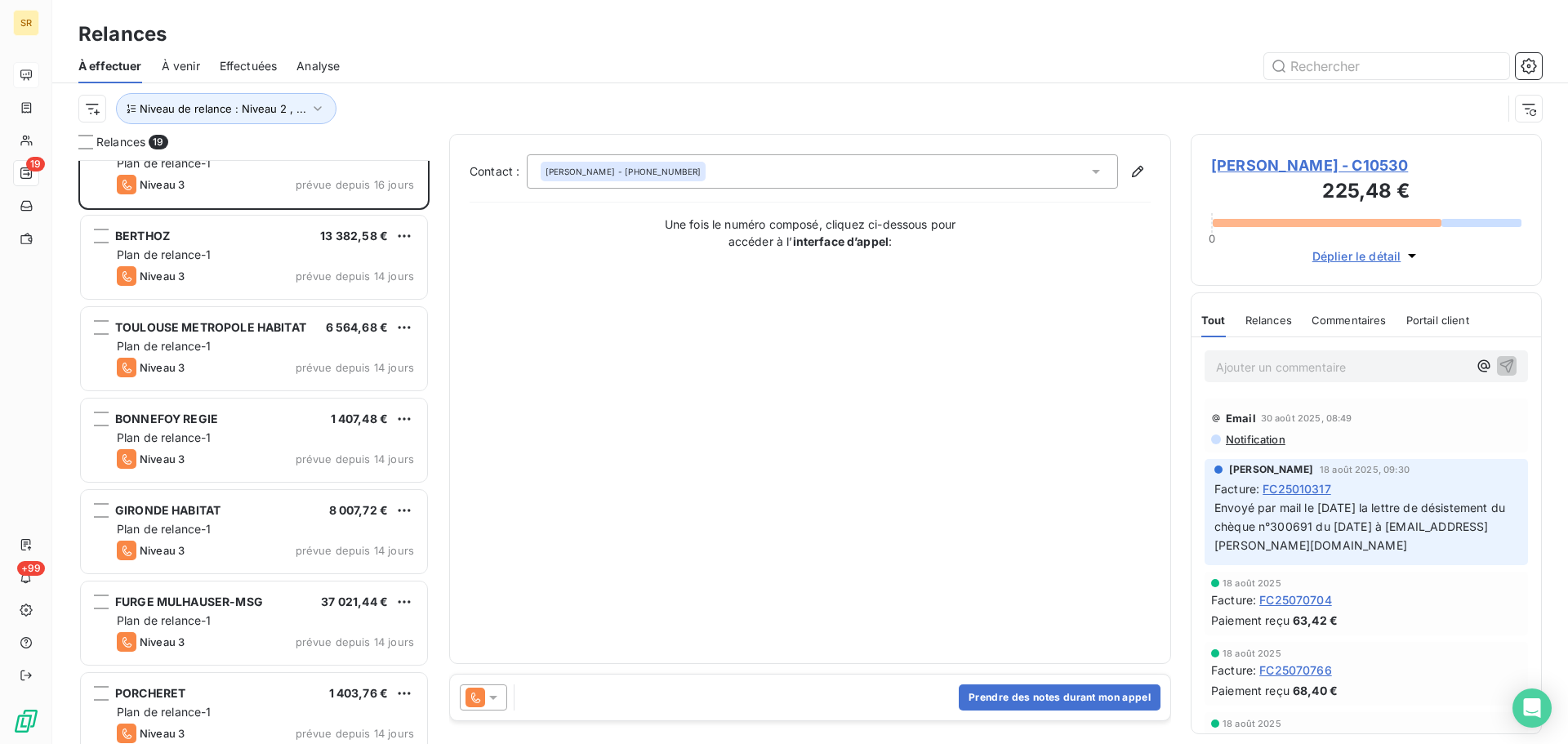
scroll to position [0, 0]
